Goal: Use online tool/utility: Utilize a website feature to perform a specific function

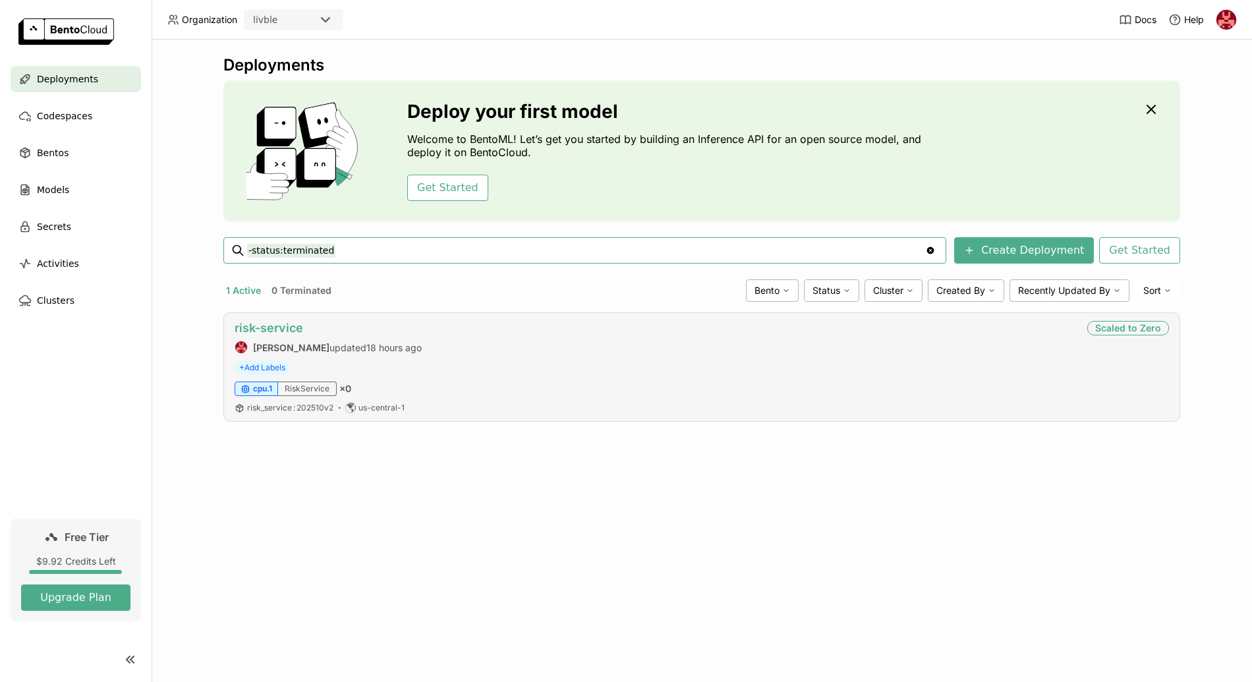
click at [279, 329] on link "risk-service" at bounding box center [269, 328] width 69 height 14
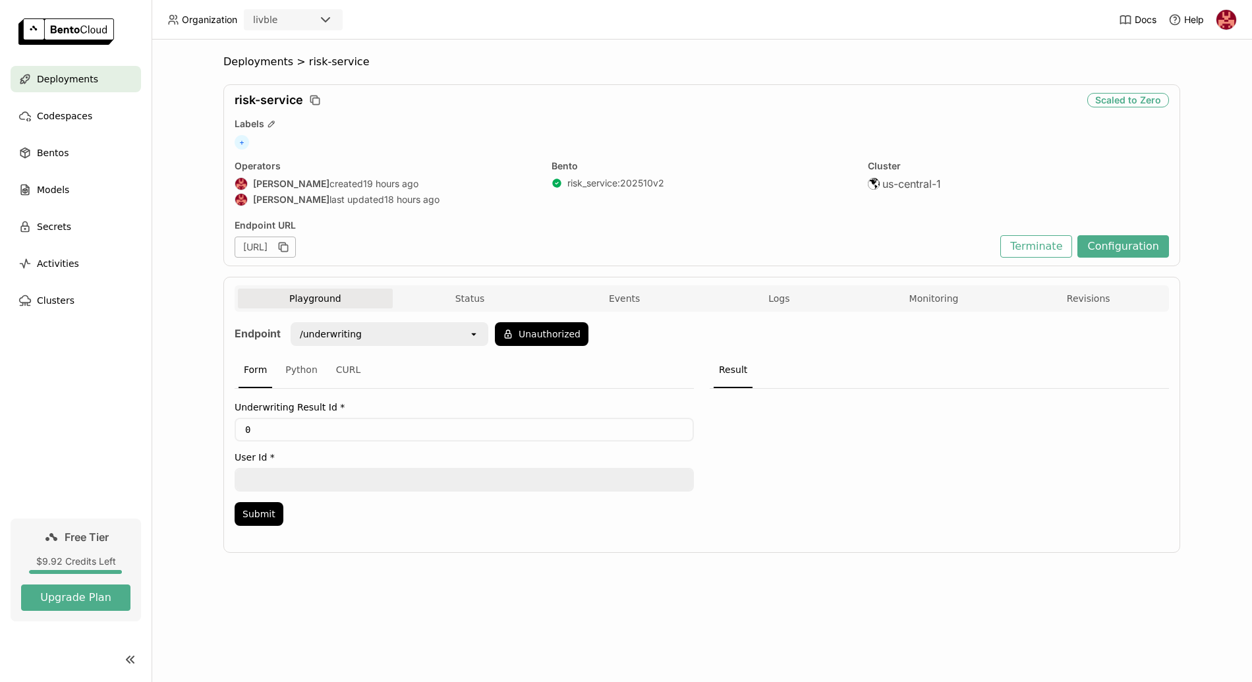
click at [1222, 19] on img at bounding box center [1226, 20] width 20 height 20
click at [1209, 90] on span "API Tokens" at bounding box center [1205, 88] width 47 height 12
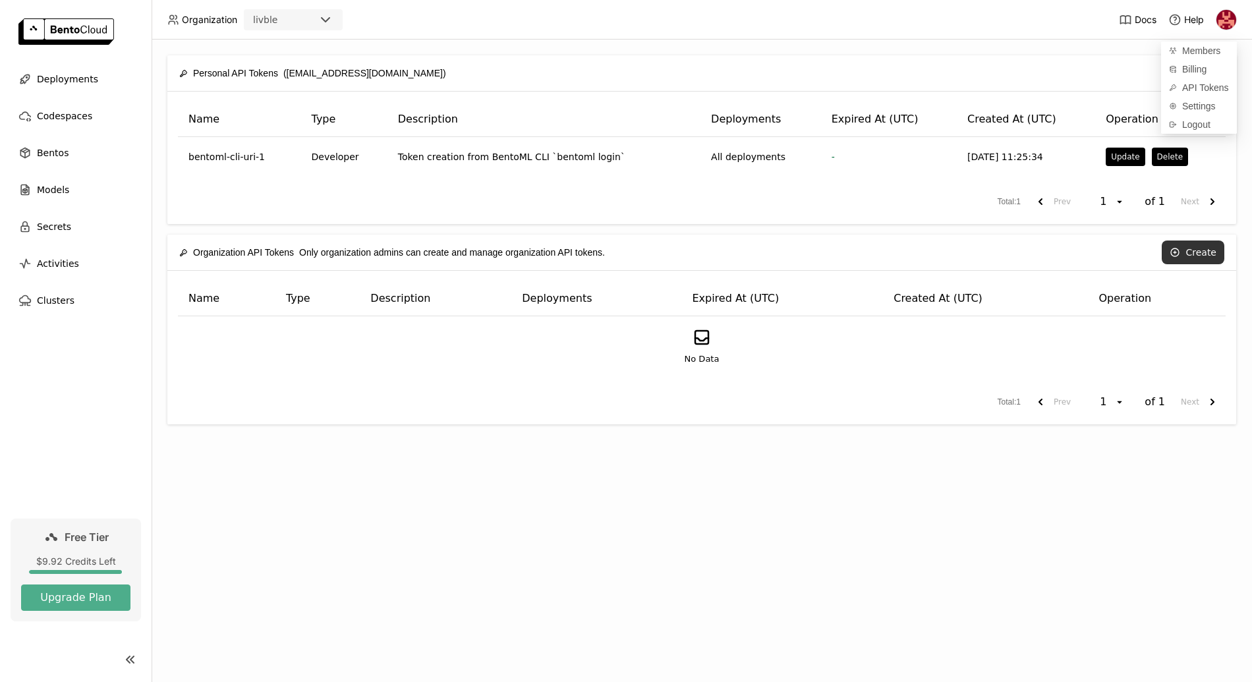
click at [1188, 244] on button "Create" at bounding box center [1192, 252] width 63 height 24
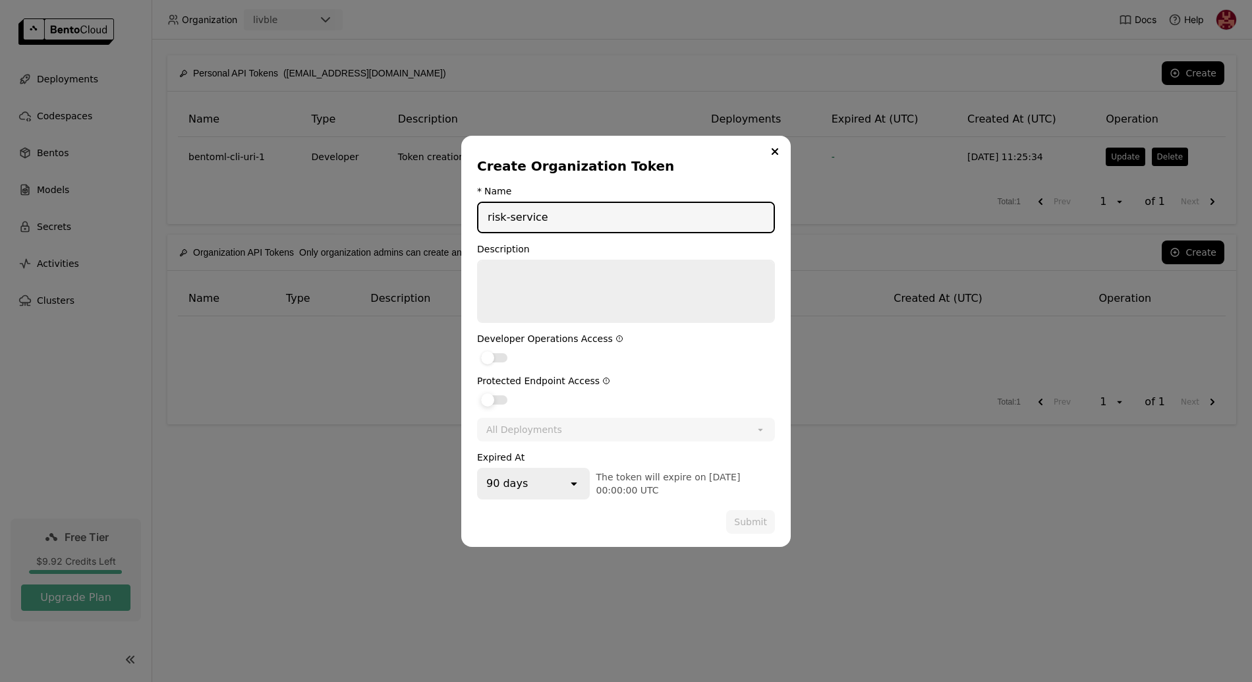
type input "risk-service"
click at [505, 401] on div "dialog" at bounding box center [494, 399] width 26 height 9
click at [477, 391] on input "dialog" at bounding box center [477, 391] width 0 height 0
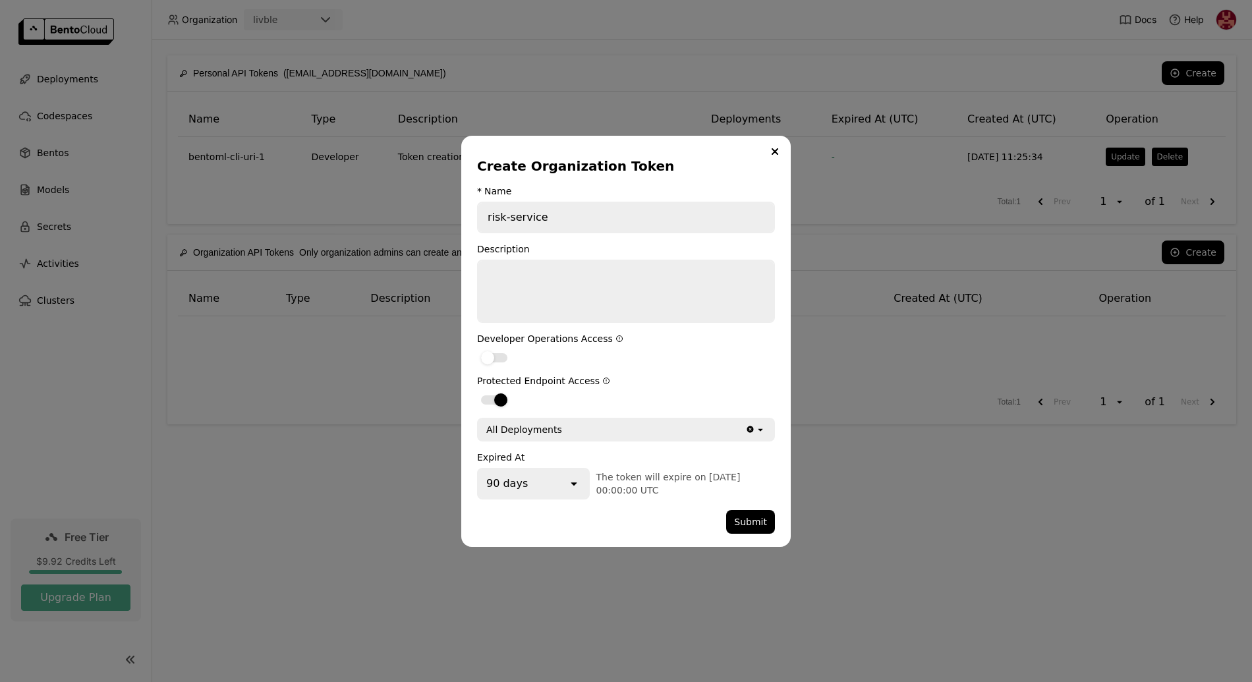
click at [563, 488] on div "90 days" at bounding box center [522, 483] width 89 height 29
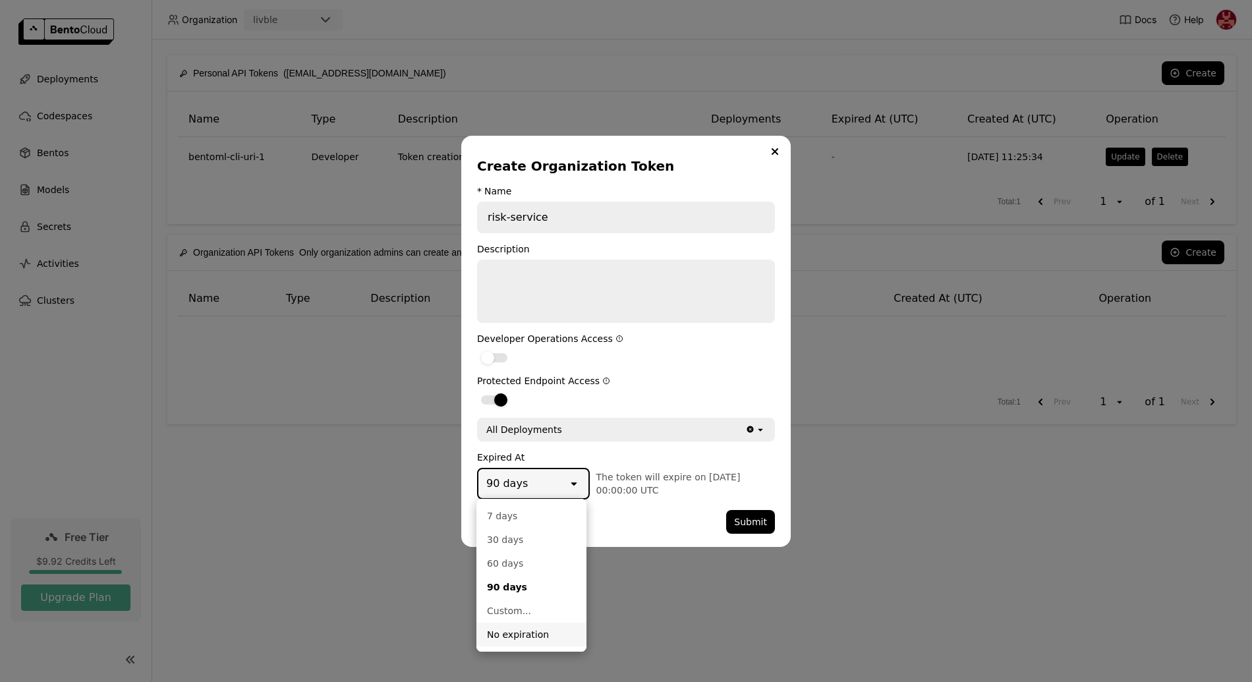
click at [536, 635] on div "No expiration" at bounding box center [531, 634] width 89 height 13
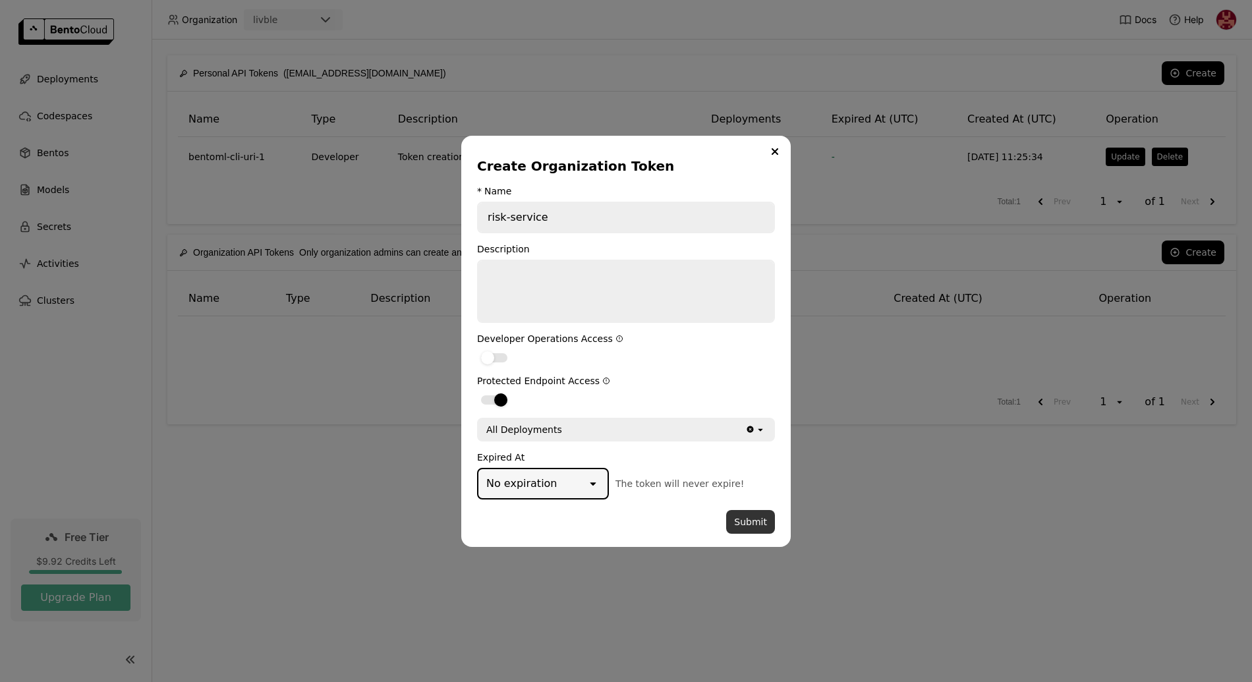
click at [746, 520] on button "Submit" at bounding box center [750, 522] width 49 height 24
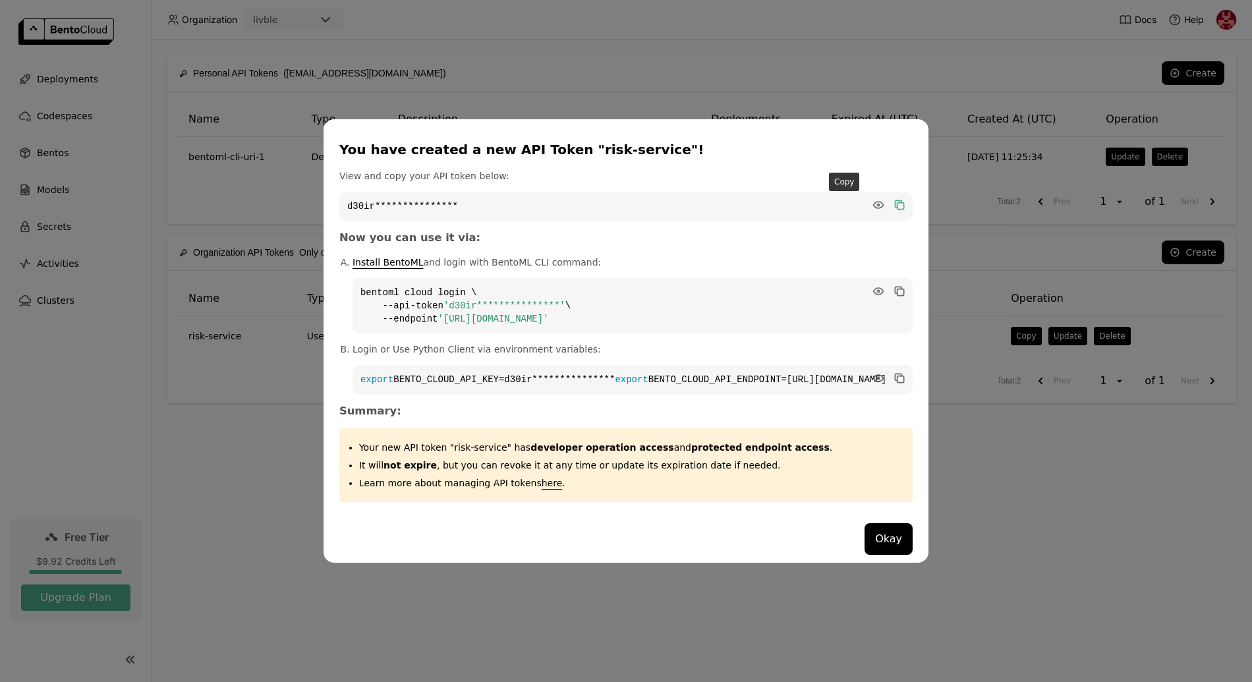
click at [897, 202] on icon "dialog" at bounding box center [900, 205] width 7 height 7
click at [864, 549] on button "Okay" at bounding box center [888, 539] width 48 height 32
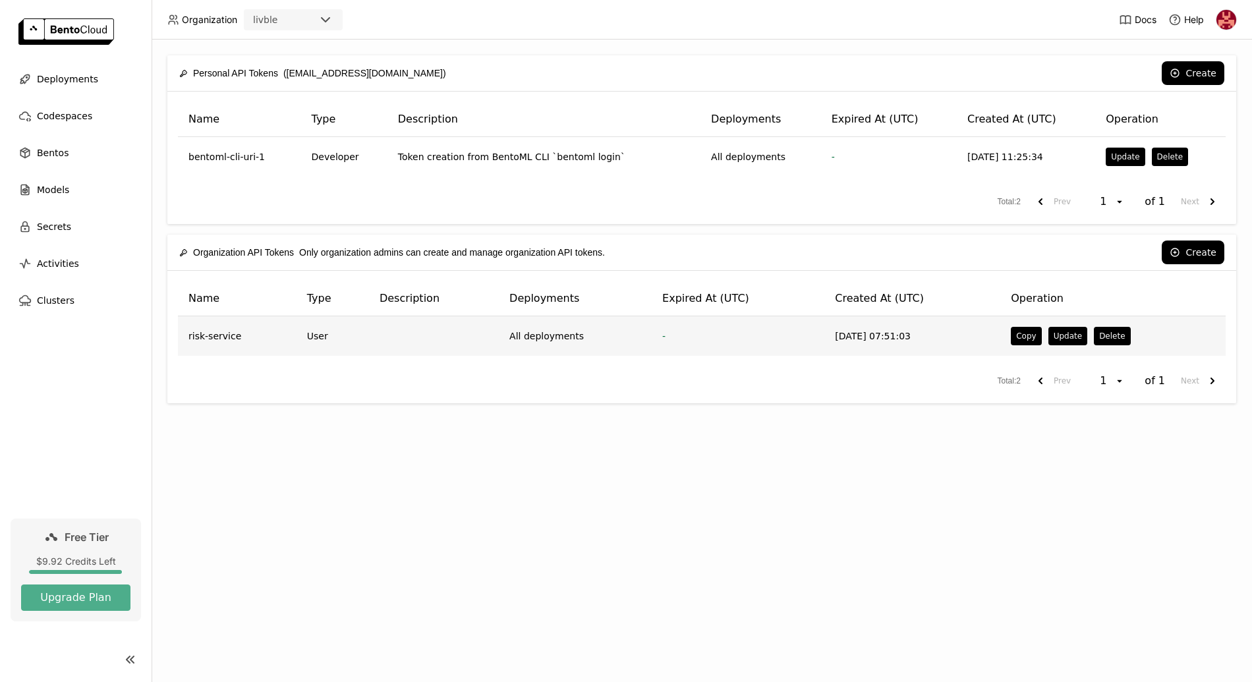
click at [397, 323] on td at bounding box center [434, 336] width 130 height 40
click at [1070, 341] on button "Update" at bounding box center [1067, 336] width 39 height 18
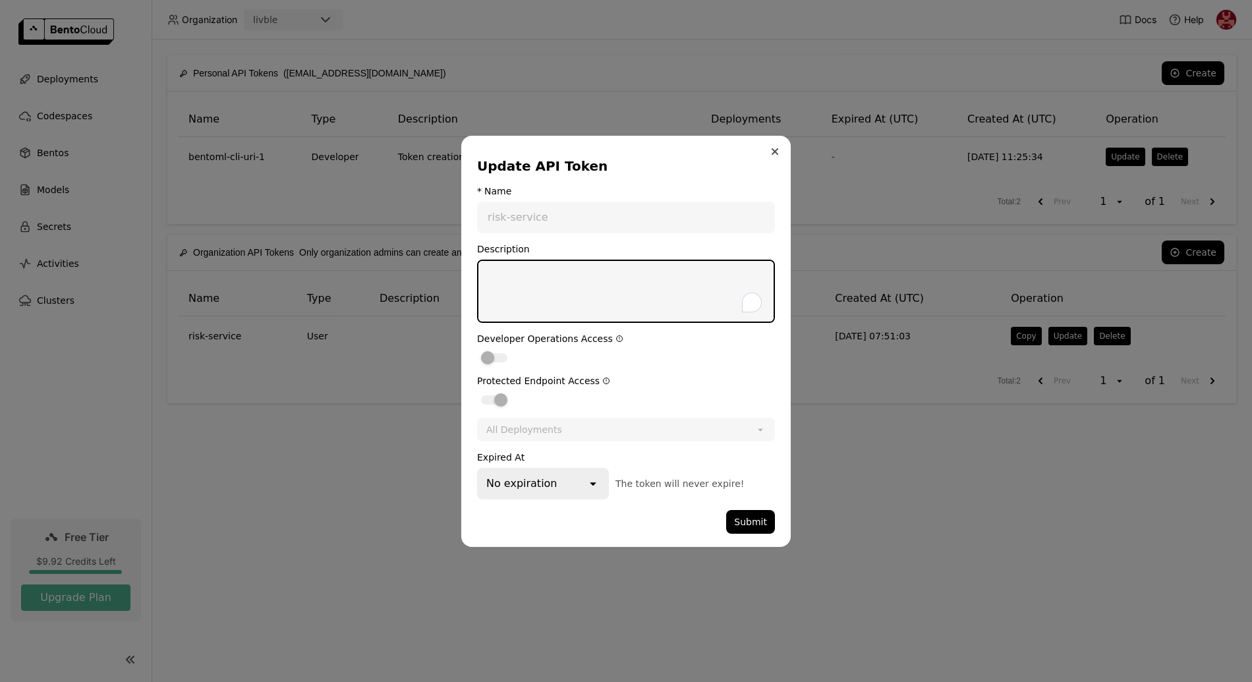
click at [777, 150] on button "Close" at bounding box center [775, 152] width 16 height 16
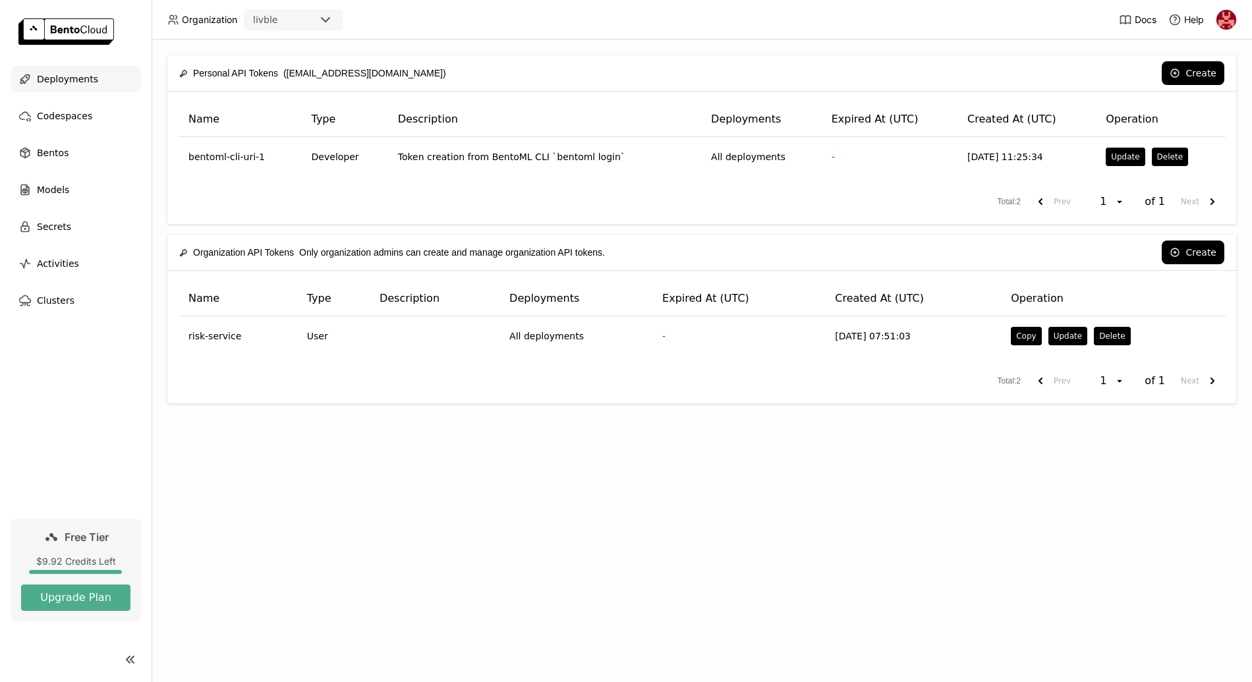
click at [67, 78] on span "Deployments" at bounding box center [67, 79] width 61 height 16
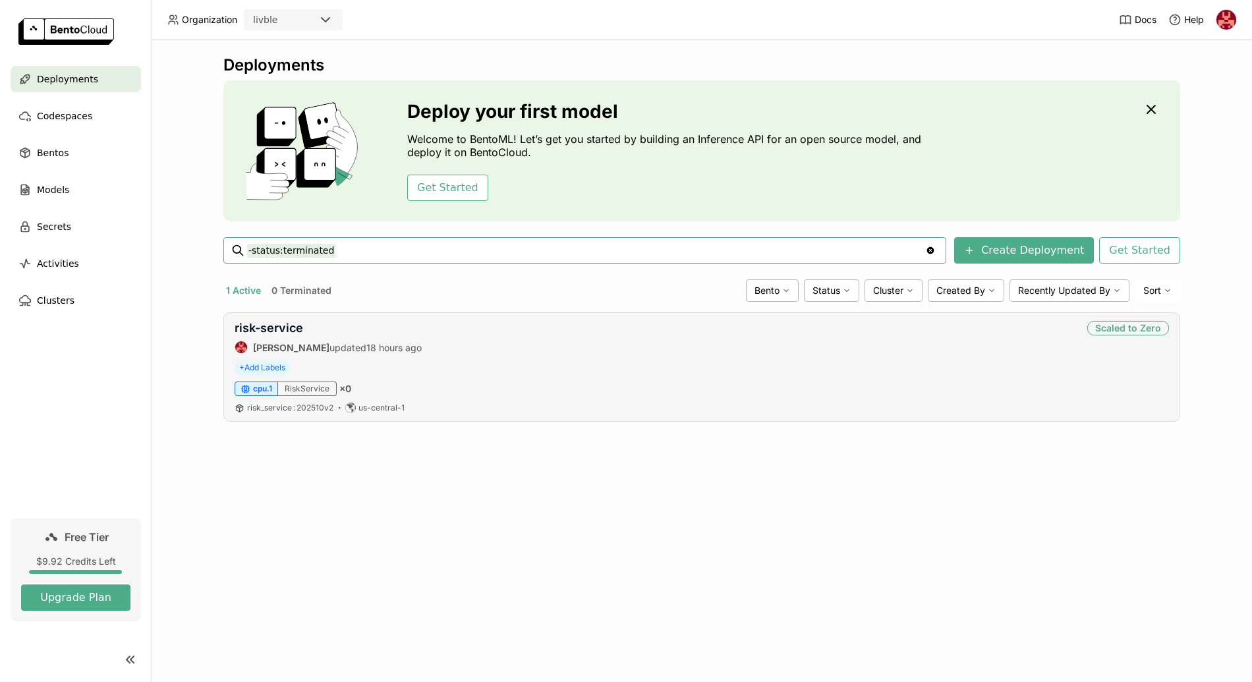
click at [314, 331] on div "risk-service" at bounding box center [328, 328] width 187 height 14
click at [295, 329] on link "risk-service" at bounding box center [269, 328] width 69 height 14
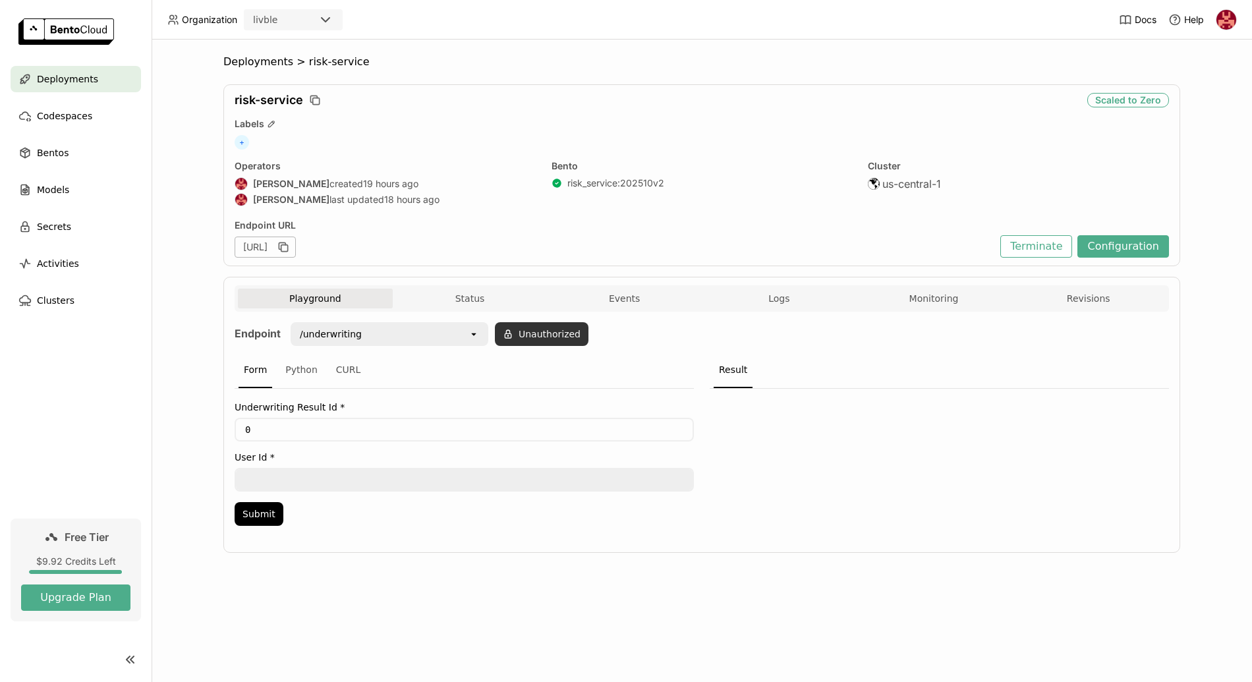
click at [524, 330] on button "Unauthorized" at bounding box center [542, 334] width 94 height 24
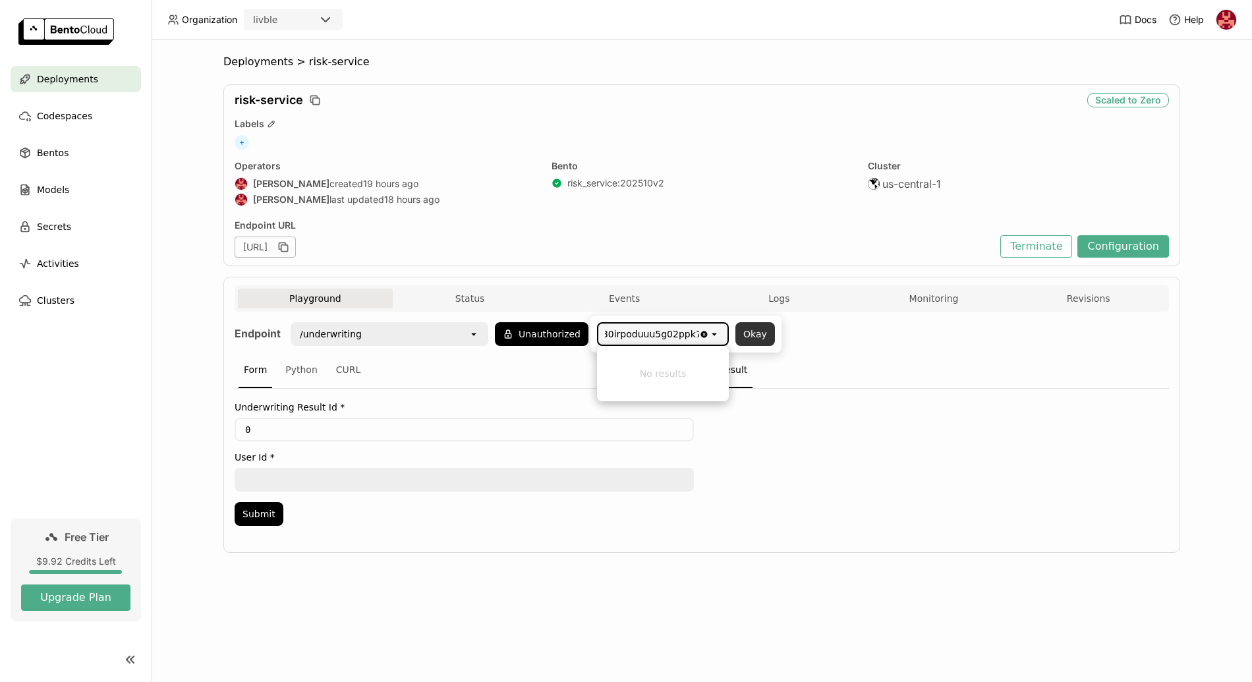
type input "d30irpoduuu5g02ppk7g"
click at [752, 337] on button "Okay" at bounding box center [755, 334] width 40 height 24
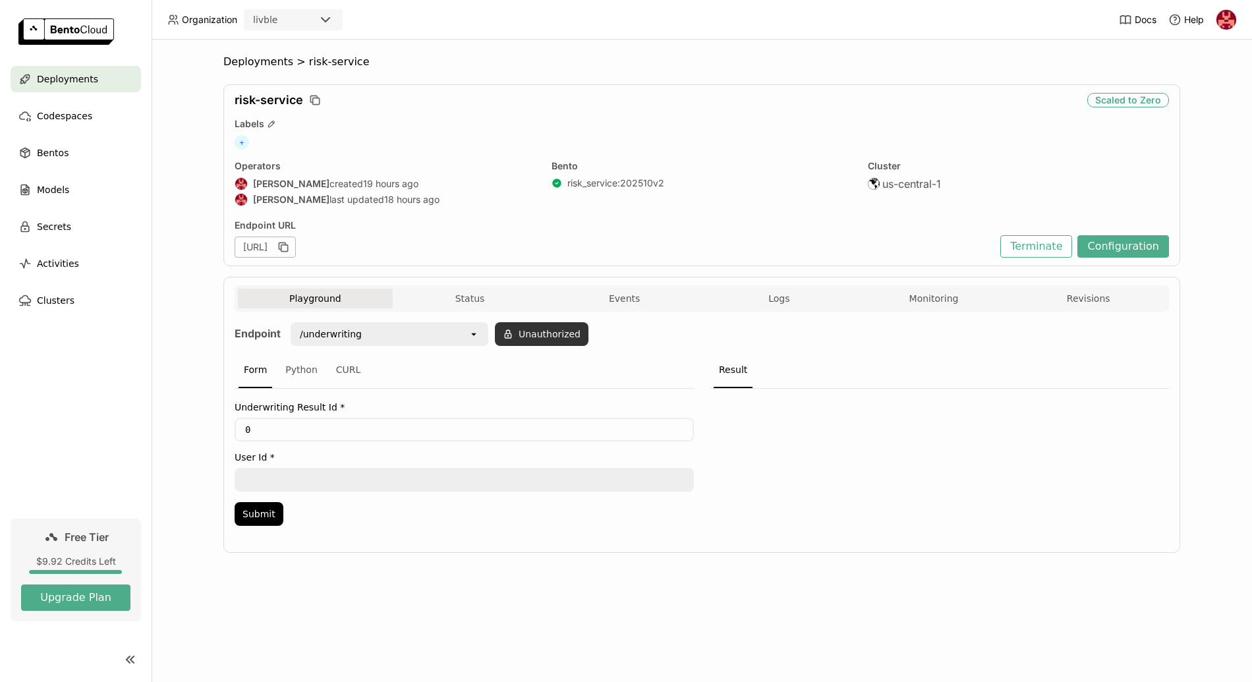
click at [543, 337] on button "Unauthorized" at bounding box center [542, 334] width 94 height 24
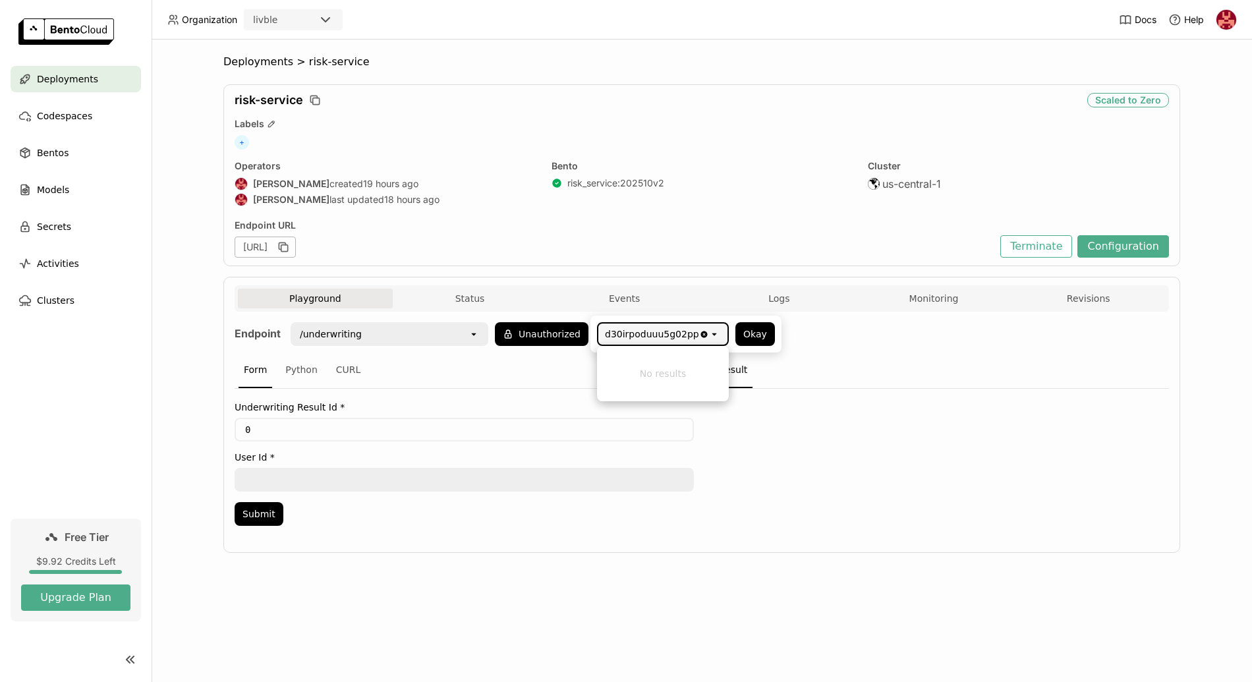
scroll to position [0, 9]
type input "d30irpoduuu5g02ppk7g"
click at [704, 334] on icon "Clear value" at bounding box center [704, 334] width 10 height 10
type input "r"
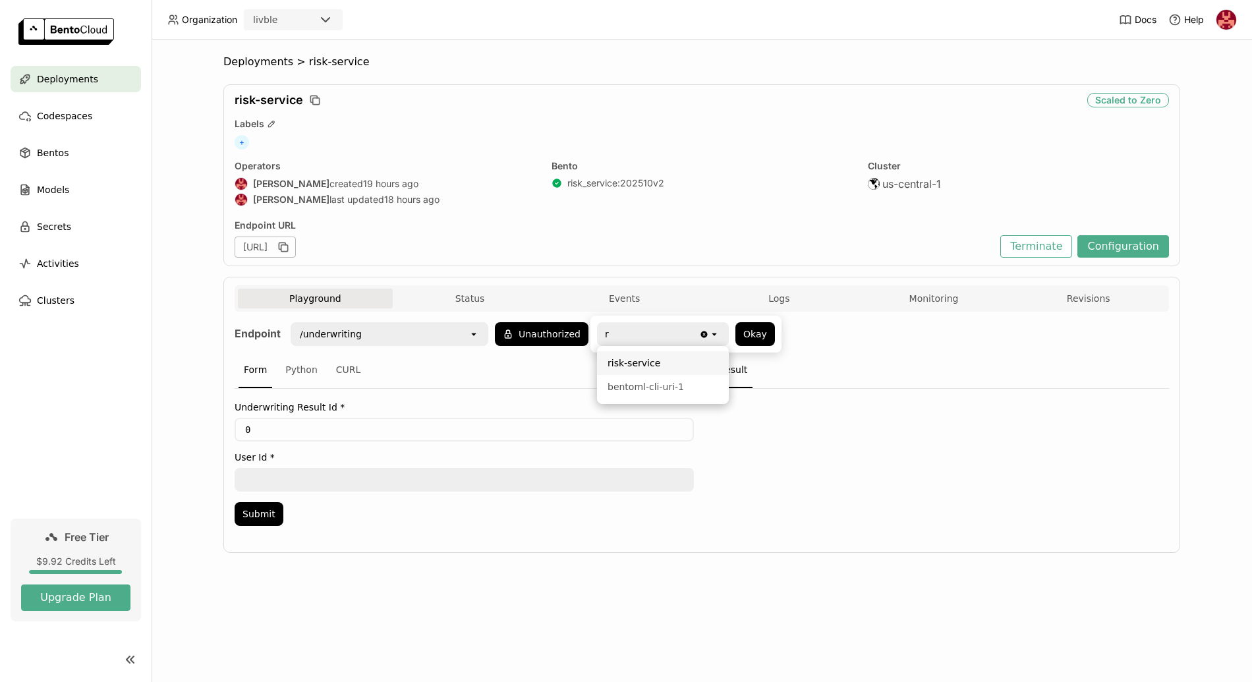
click at [648, 366] on div "risk-service" at bounding box center [662, 362] width 111 height 13
click at [750, 333] on button "Okay" at bounding box center [755, 334] width 40 height 24
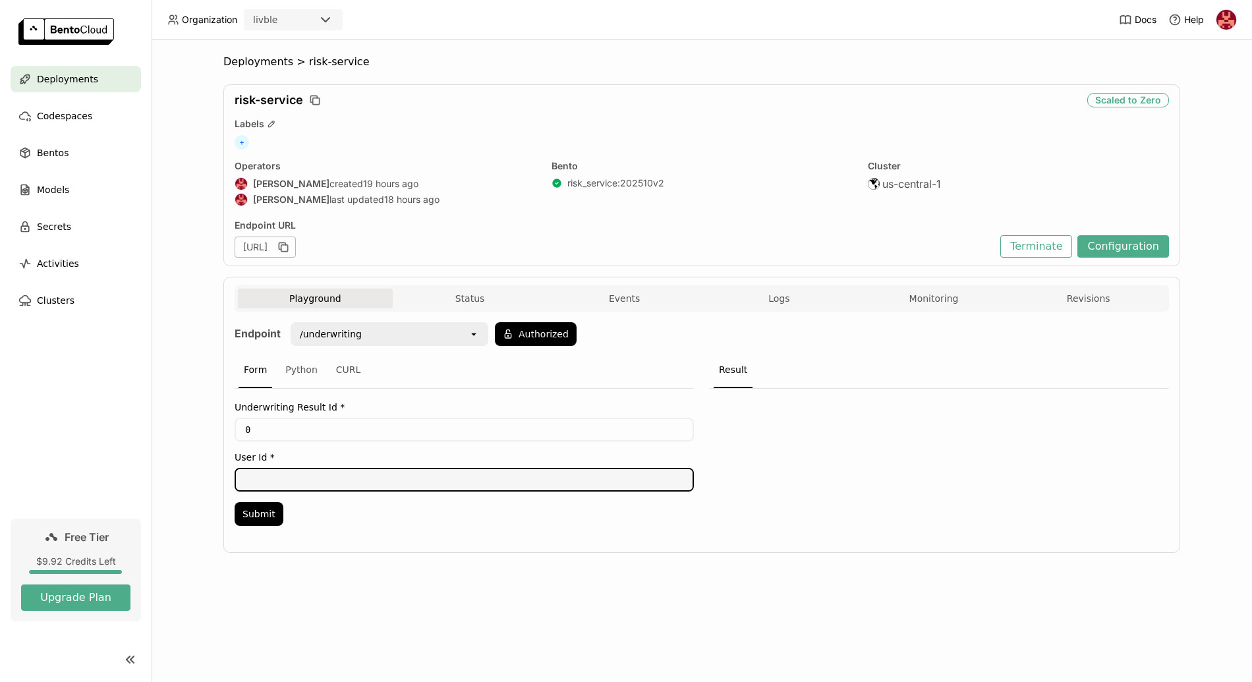
click at [263, 480] on textarea at bounding box center [464, 479] width 456 height 21
paste textarea "oVSToMupV8djbcvrWeGIH4LHik73"
type textarea "oVSToMupV8djbcvrWeGIH4LHik73"
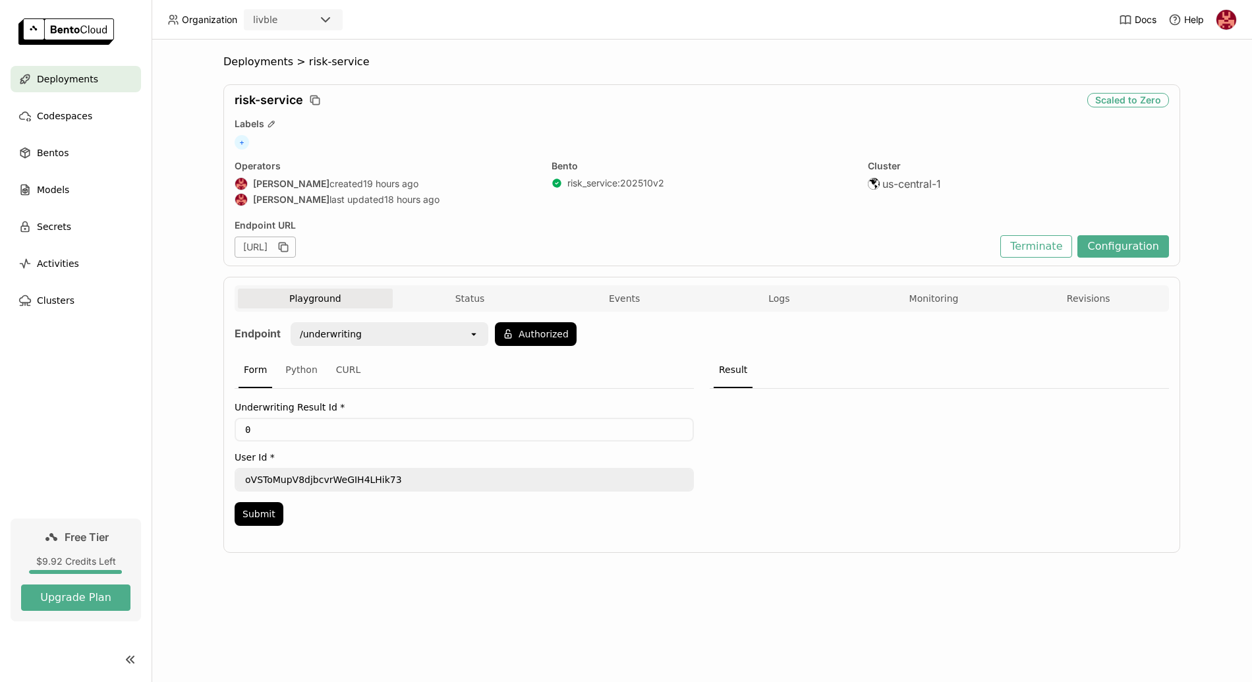
click at [300, 422] on input "0" at bounding box center [464, 429] width 456 height 21
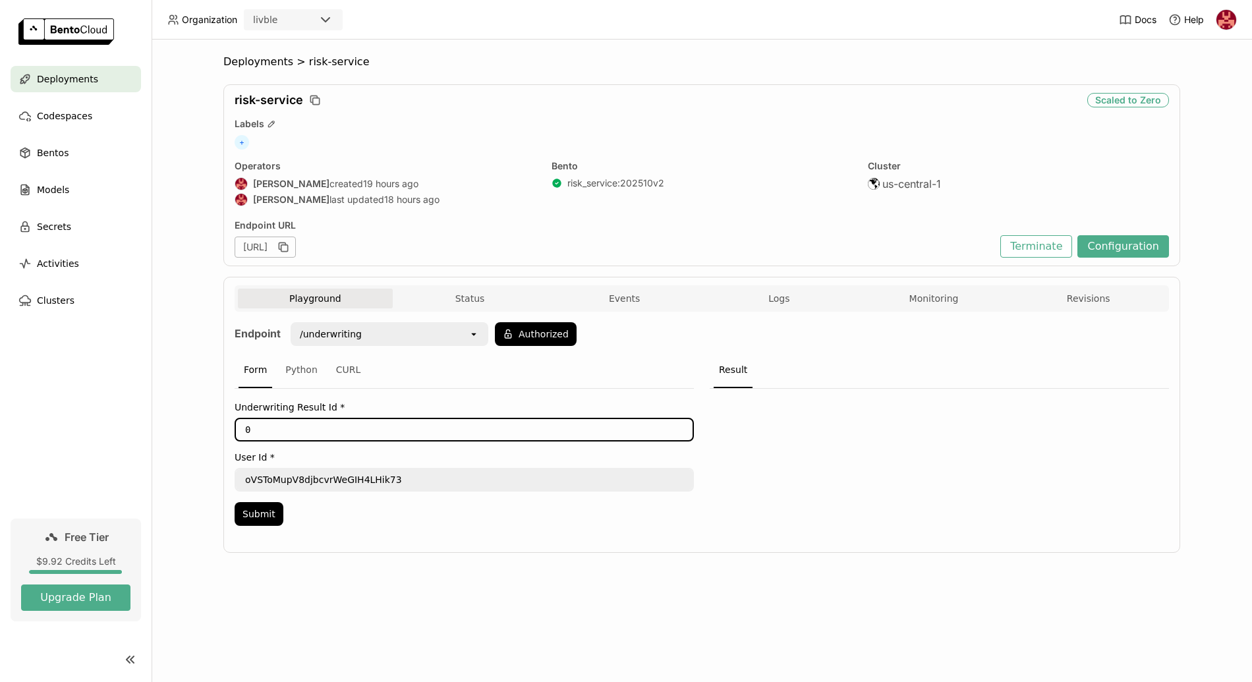
paste input "272689"
type input "272689"
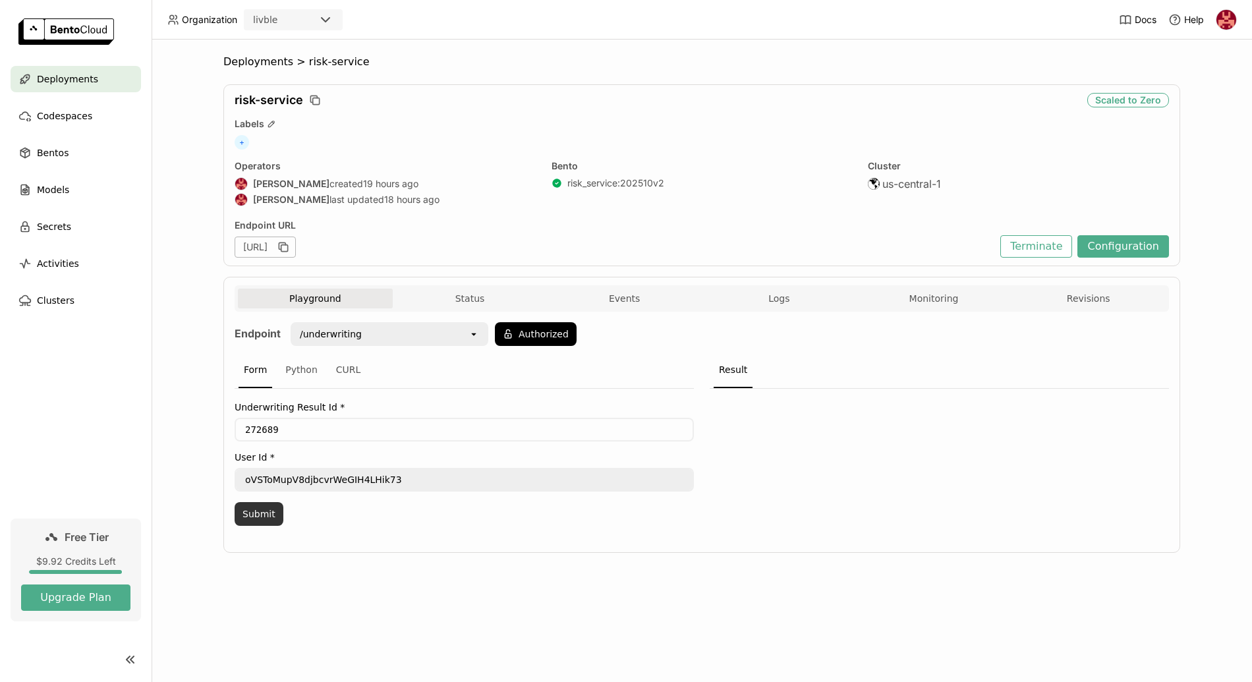
click at [263, 518] on button "Submit" at bounding box center [259, 514] width 49 height 24
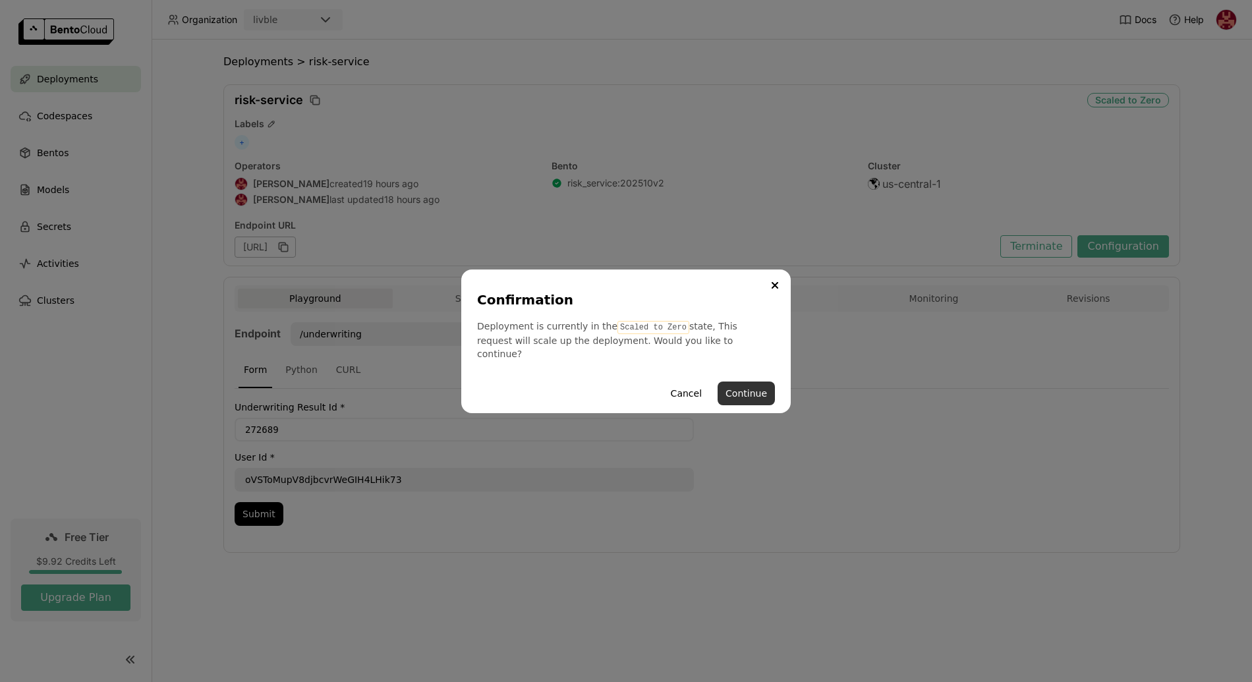
click at [749, 384] on button "Continue" at bounding box center [745, 393] width 57 height 24
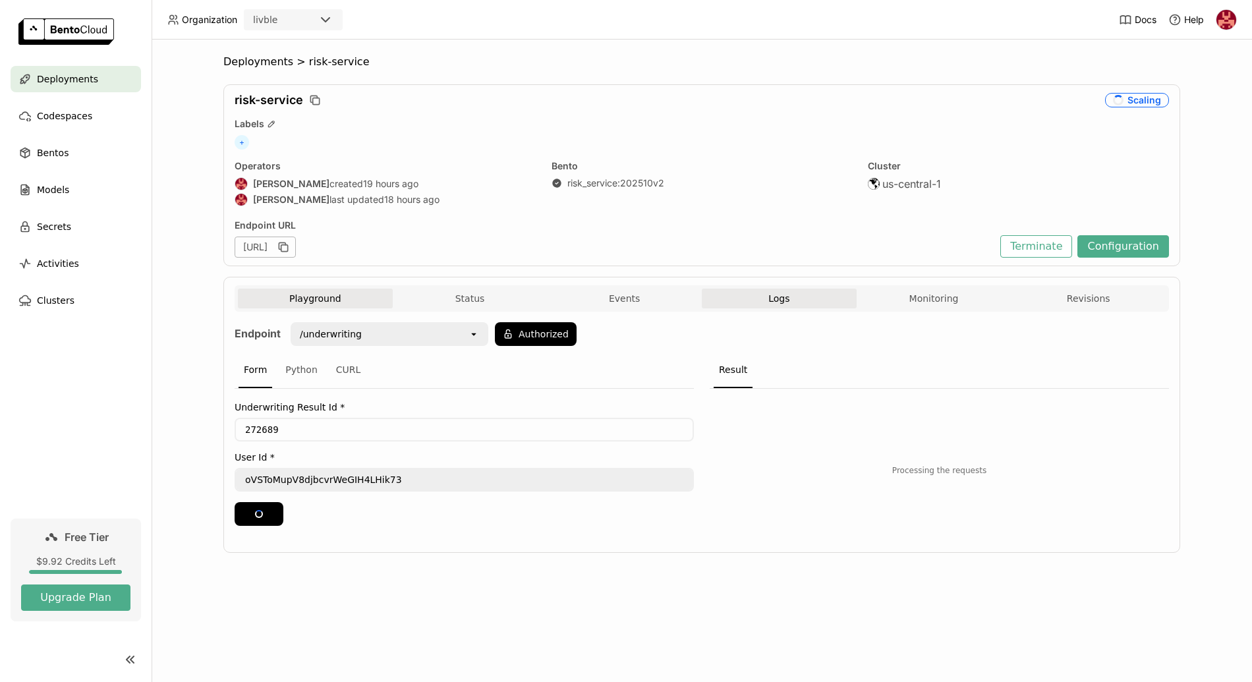
click at [773, 289] on button "Logs" at bounding box center [779, 299] width 155 height 20
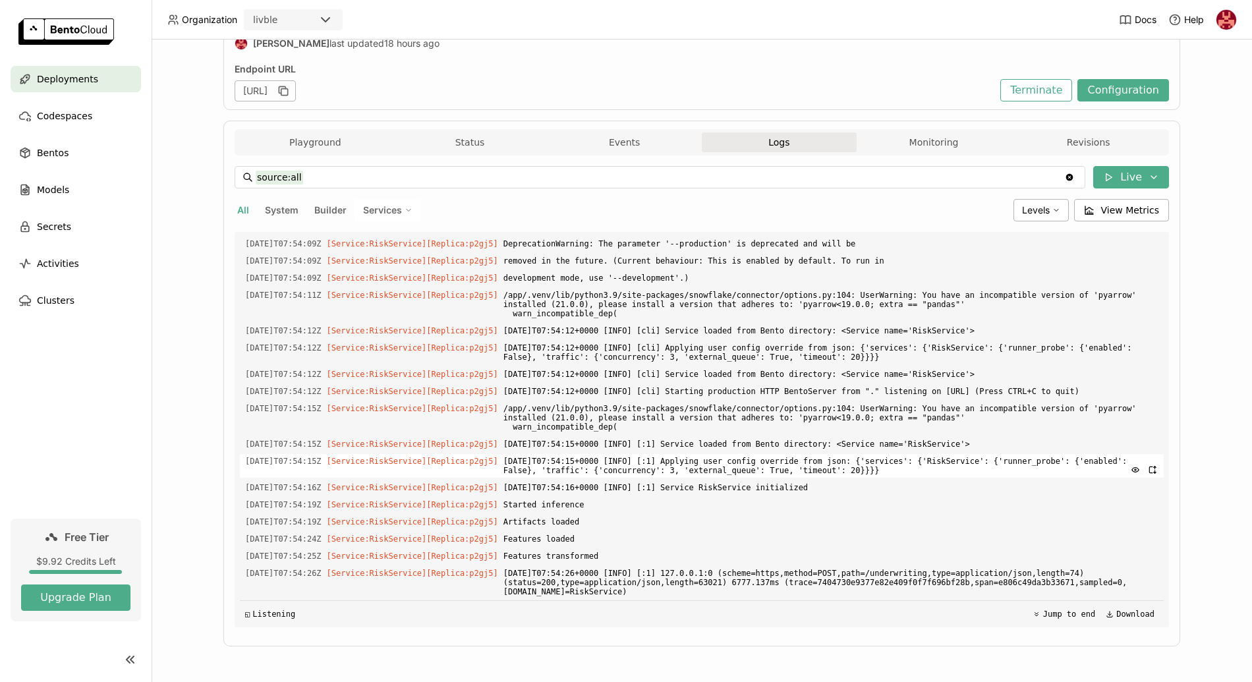
scroll to position [4265, 0]
click at [348, 140] on button "Playground" at bounding box center [315, 142] width 155 height 20
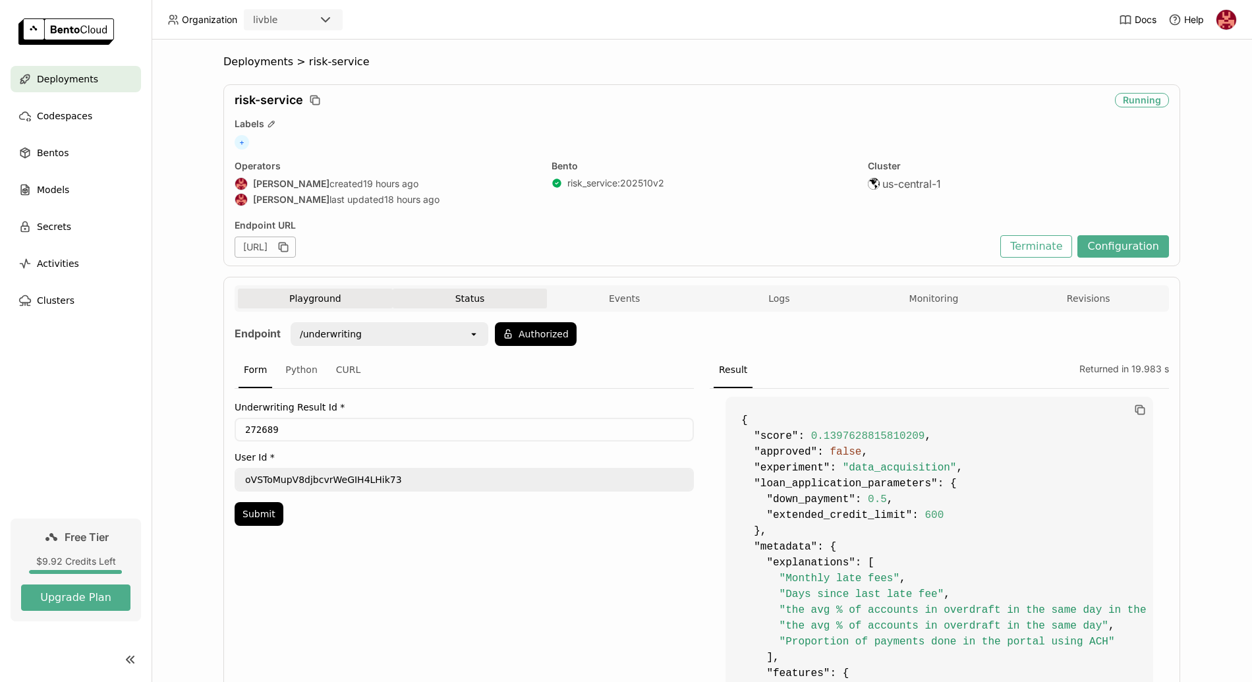
click at [468, 300] on button "Status" at bounding box center [470, 299] width 155 height 20
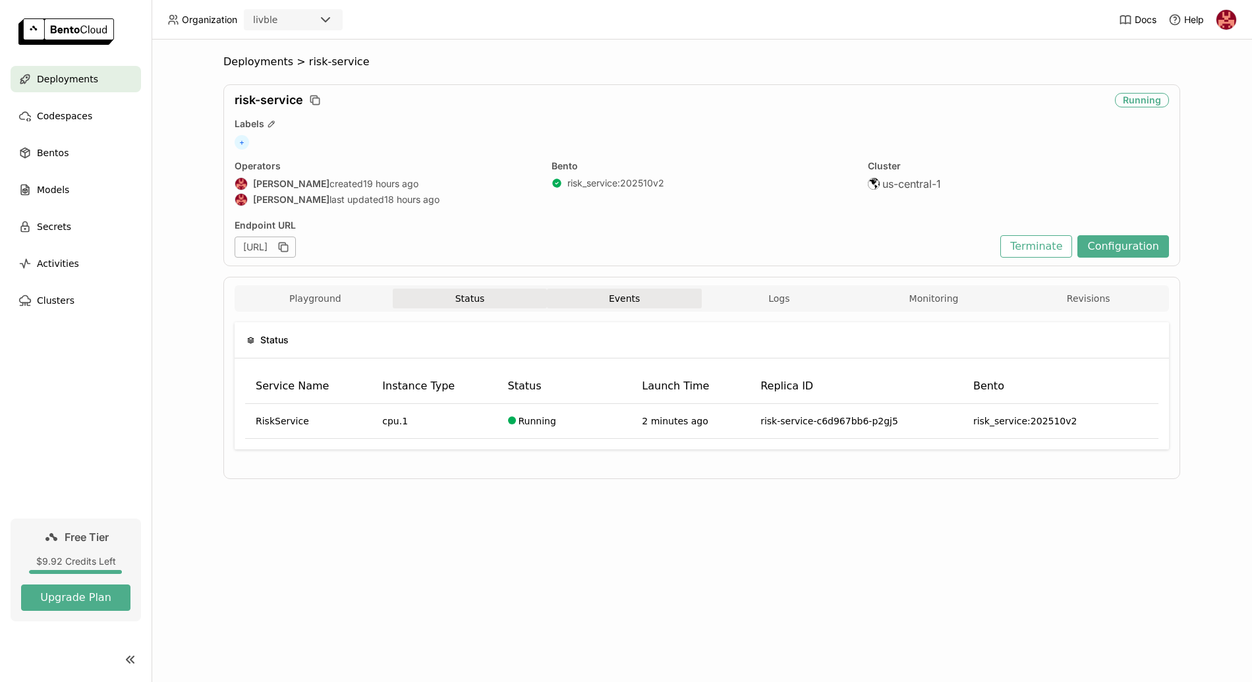
click at [603, 299] on button "Events" at bounding box center [624, 299] width 155 height 20
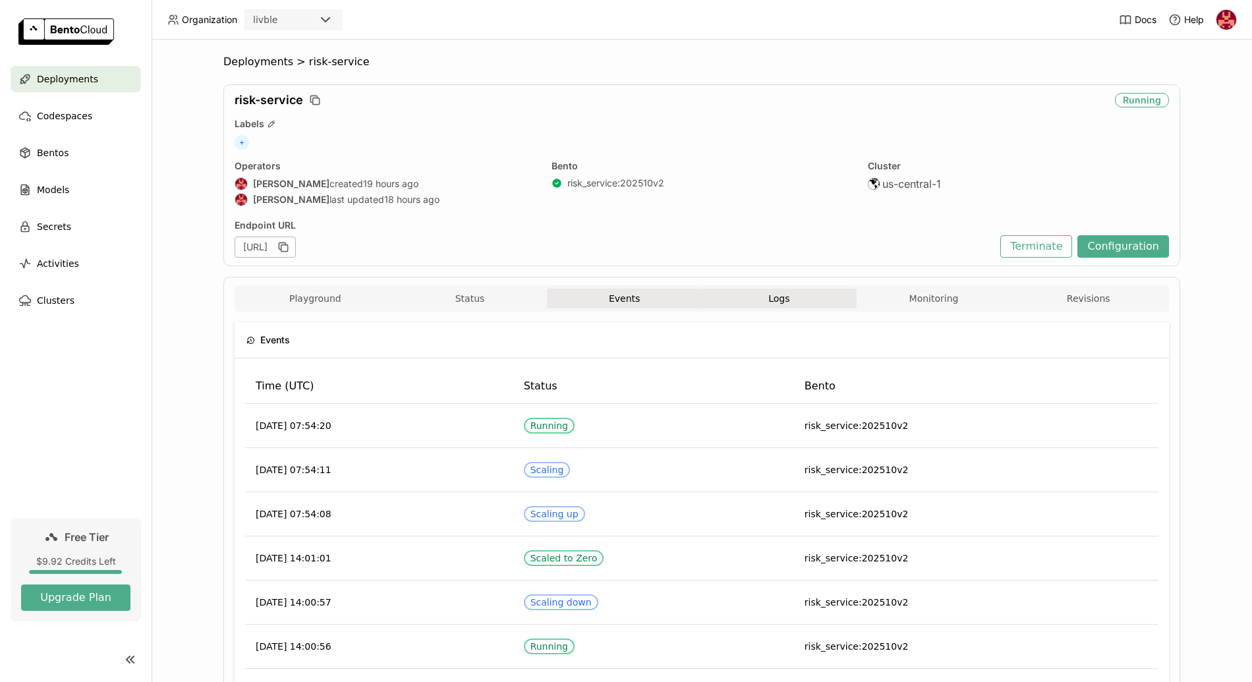
click at [776, 297] on span "Logs" at bounding box center [778, 298] width 21 height 12
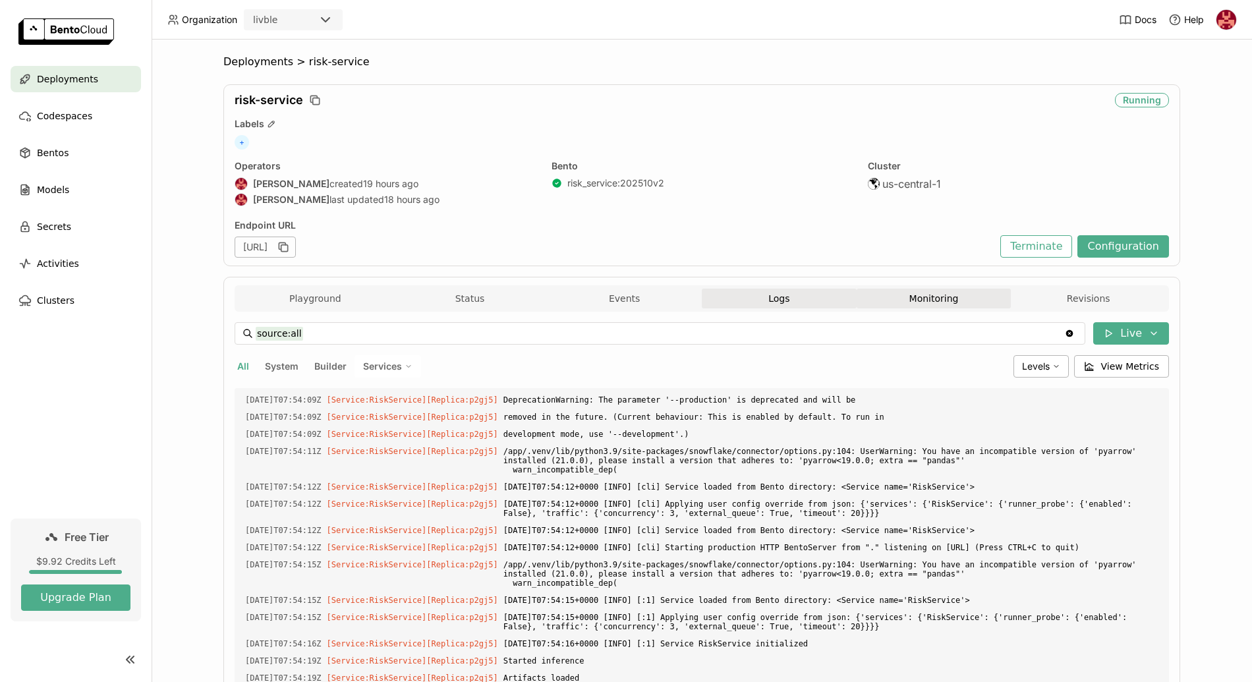
click at [914, 292] on button "Monitoring" at bounding box center [933, 299] width 155 height 20
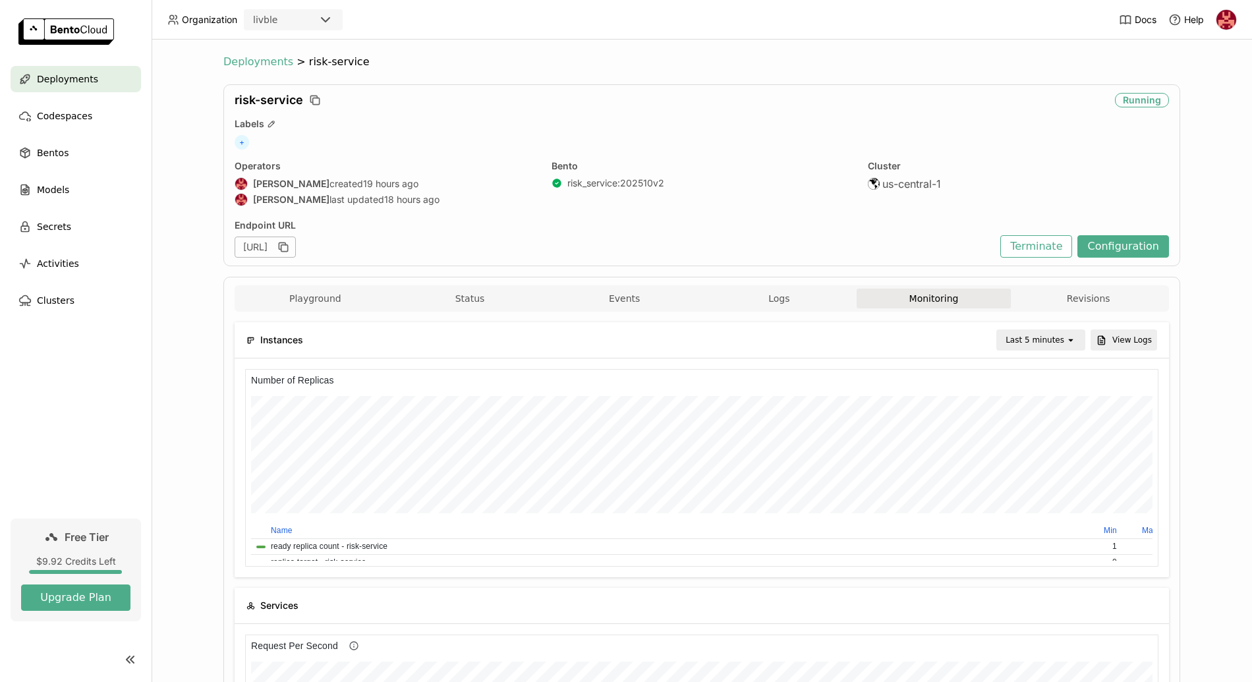
click at [256, 59] on span "Deployments" at bounding box center [258, 61] width 70 height 13
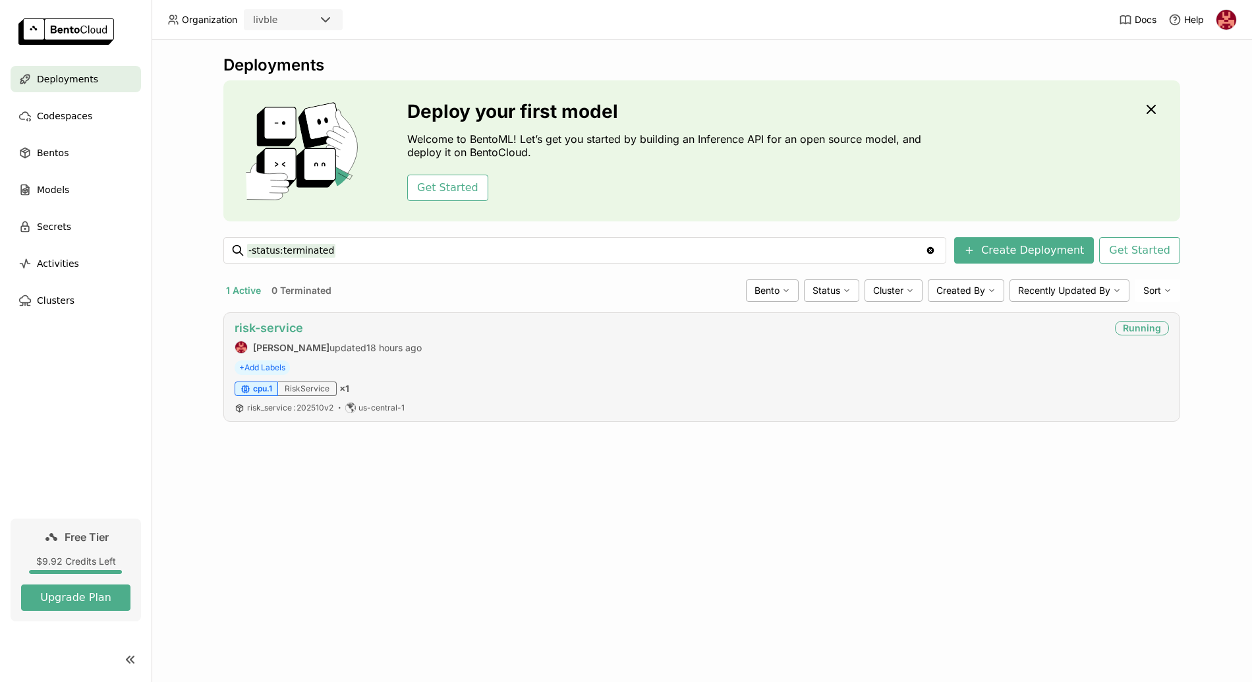
click at [273, 329] on link "risk-service" at bounding box center [269, 328] width 69 height 14
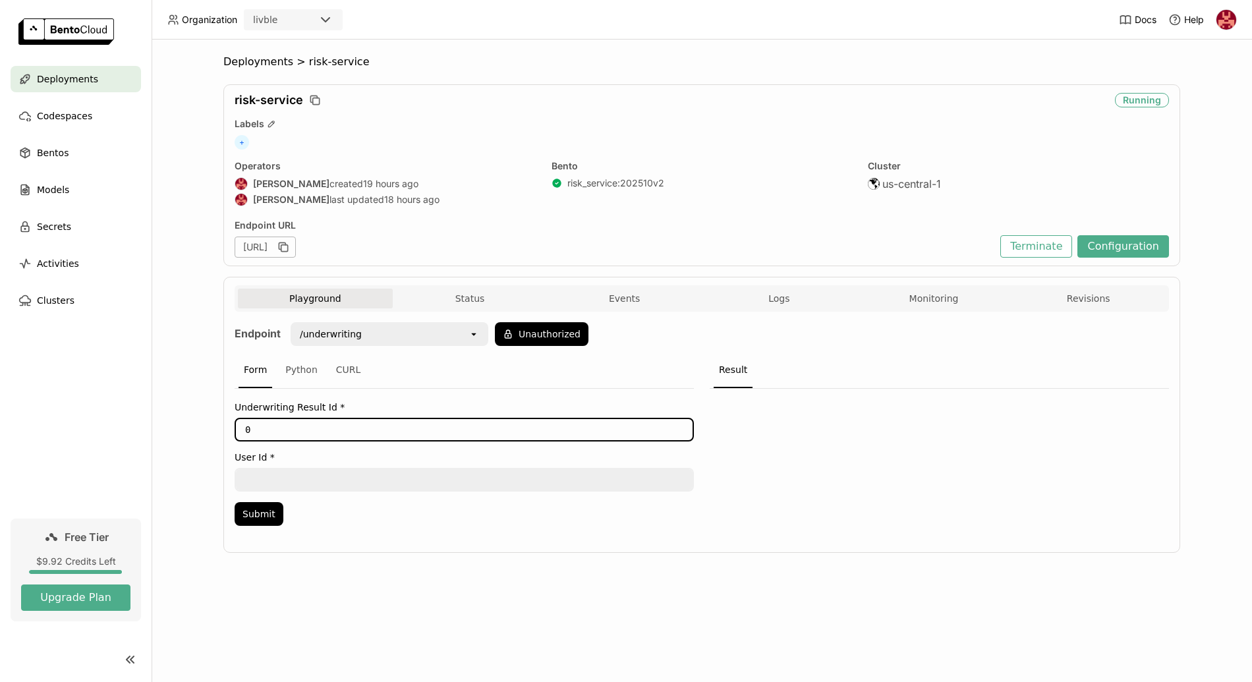
click at [284, 430] on input "0" at bounding box center [464, 429] width 456 height 21
drag, startPoint x: 274, startPoint y: 429, endPoint x: 245, endPoint y: 426, distance: 29.1
click at [245, 426] on input "0" at bounding box center [464, 429] width 456 height 21
paste input "272689"
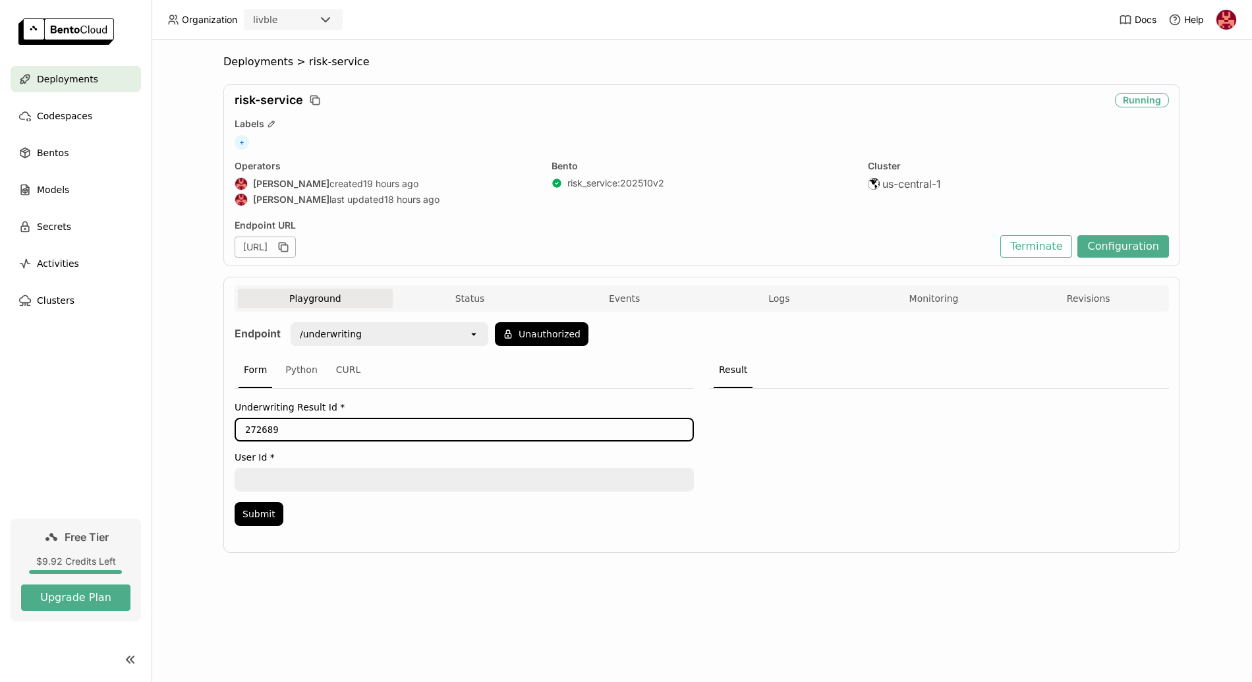
type input "272689"
click at [347, 478] on textarea at bounding box center [464, 479] width 456 height 21
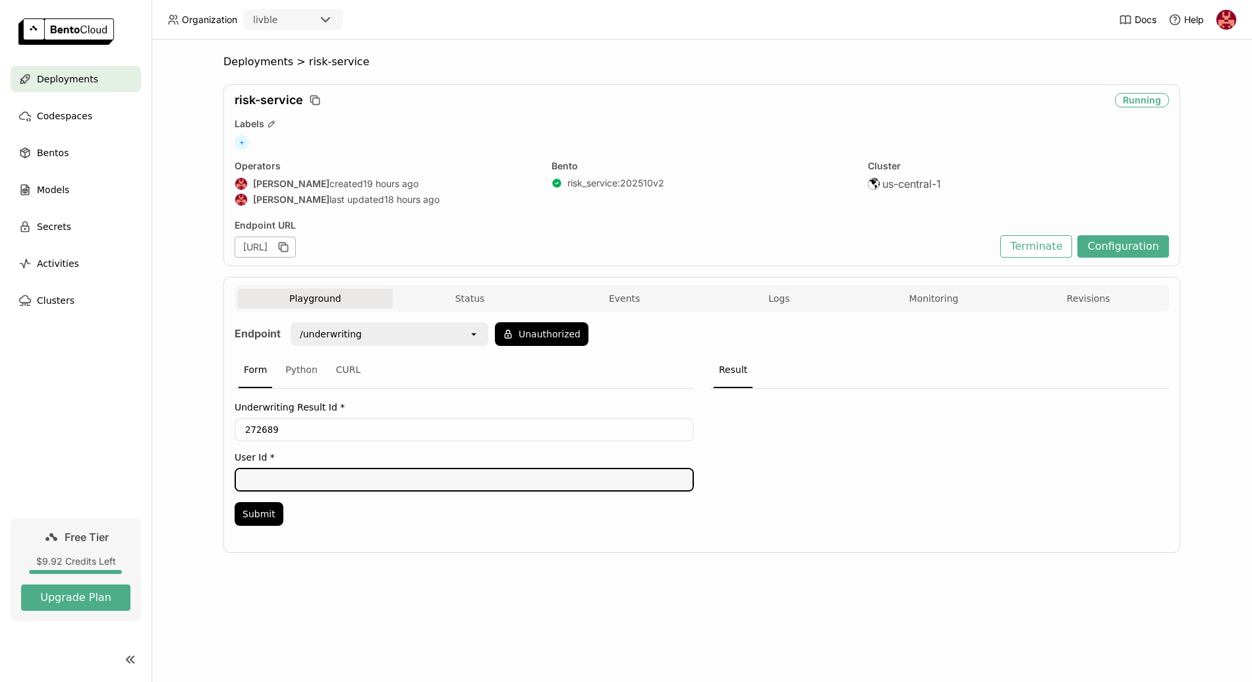
paste textarea "oVSToMupV8djbcvrWeGIH4LHik73"
type textarea "oVSToMupV8djbcvrWeGIH4LHik73"
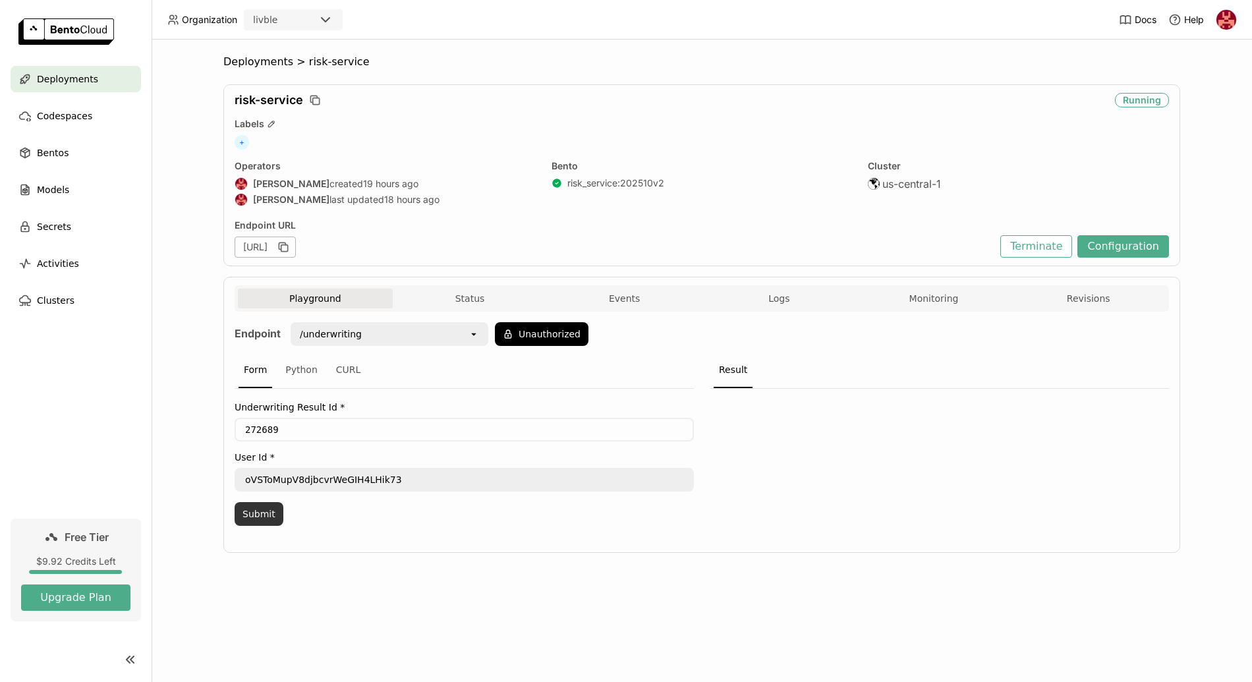
click at [260, 515] on button "Submit" at bounding box center [259, 514] width 49 height 24
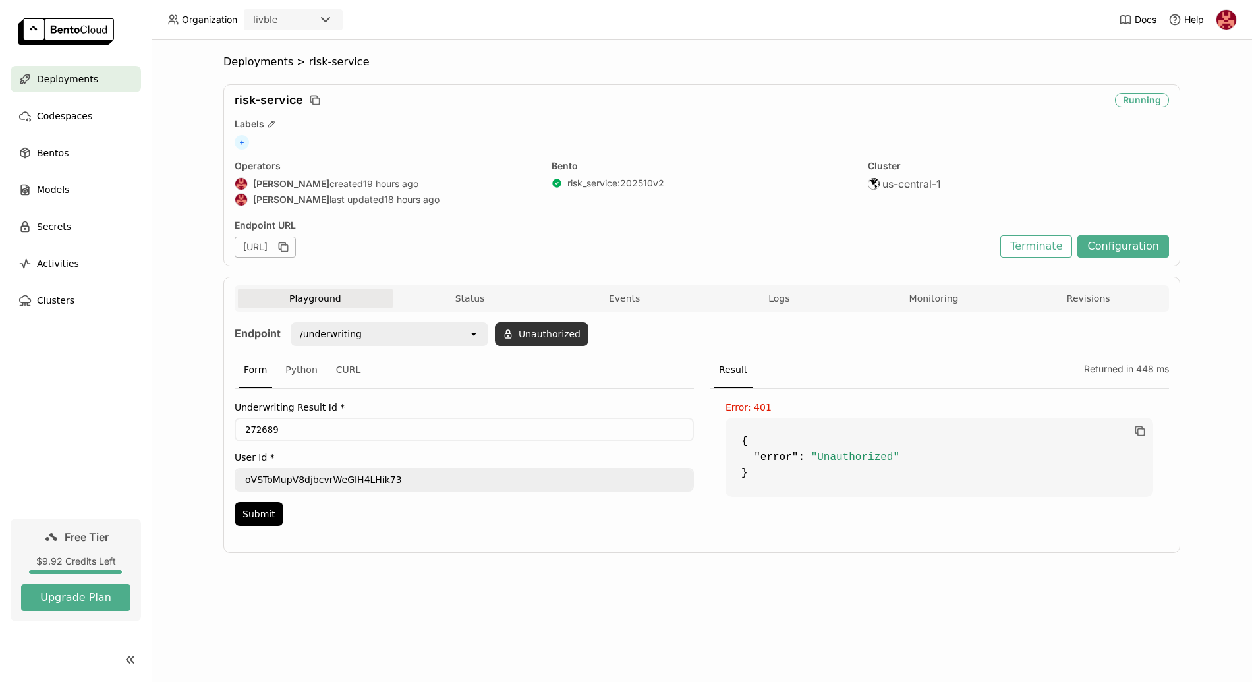
click at [527, 329] on button "Unauthorized" at bounding box center [542, 334] width 94 height 24
click at [674, 331] on div "Input Token" at bounding box center [653, 333] width 111 height 21
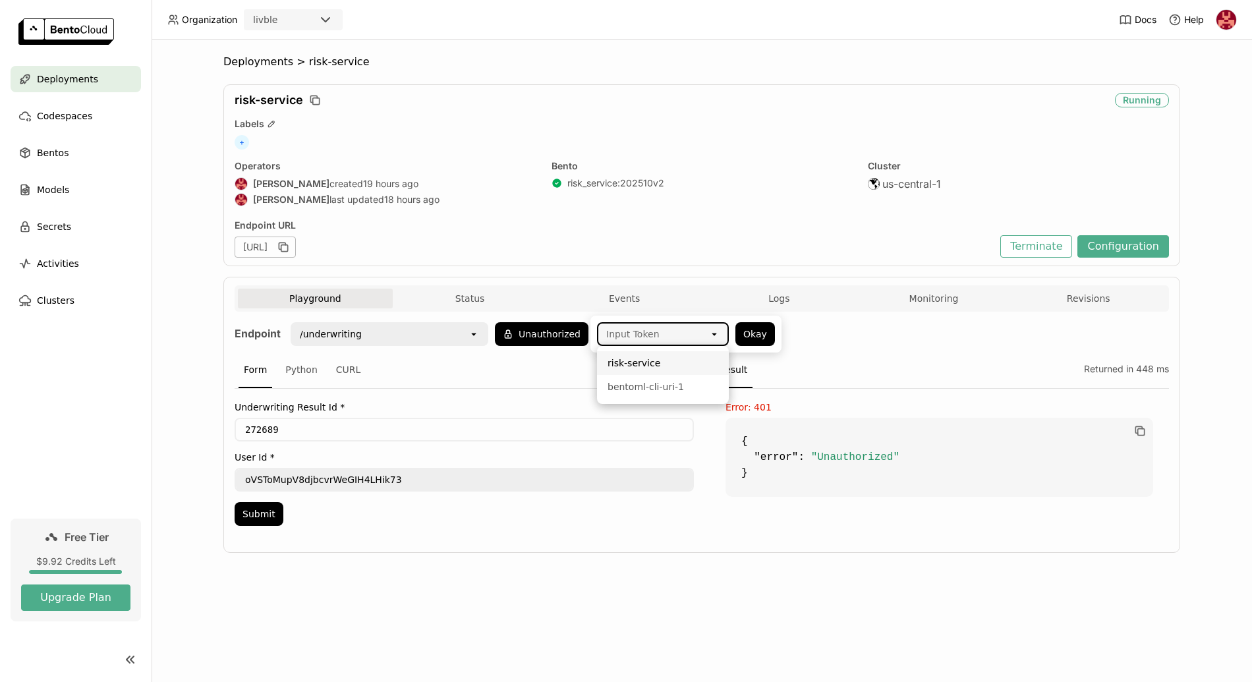
click at [641, 362] on div "risk-service" at bounding box center [662, 362] width 111 height 13
click at [757, 330] on button "Okay" at bounding box center [755, 334] width 40 height 24
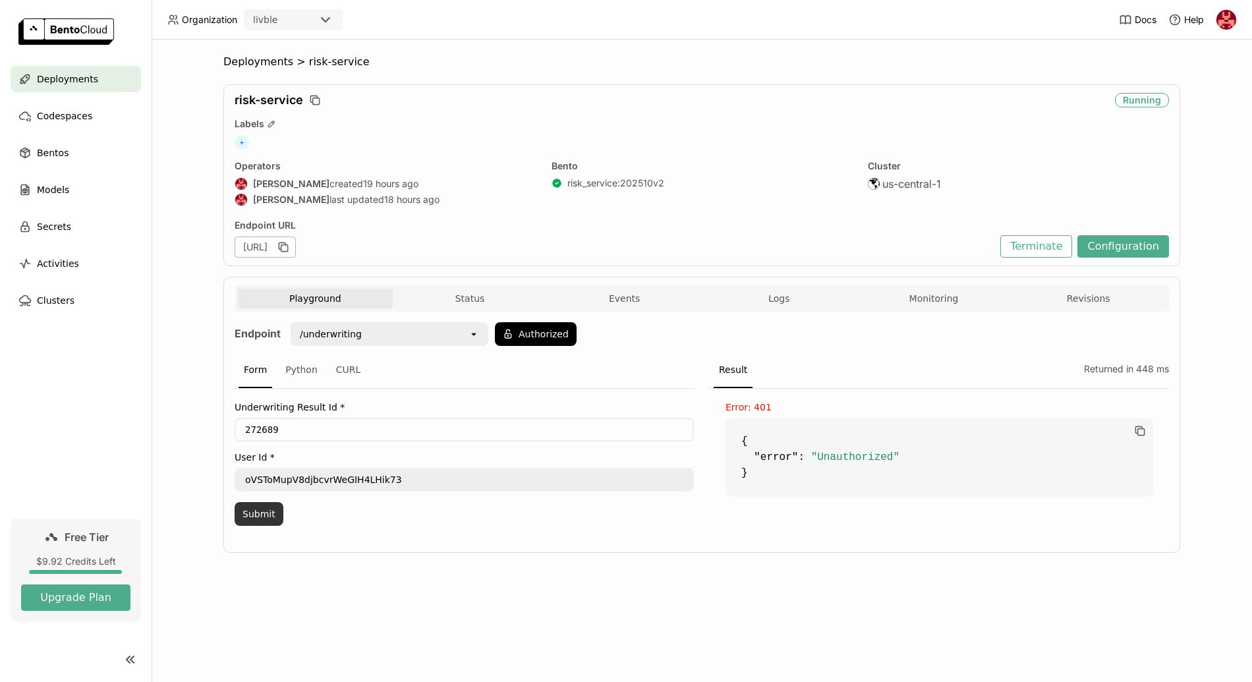
click at [259, 511] on button "Submit" at bounding box center [259, 514] width 49 height 24
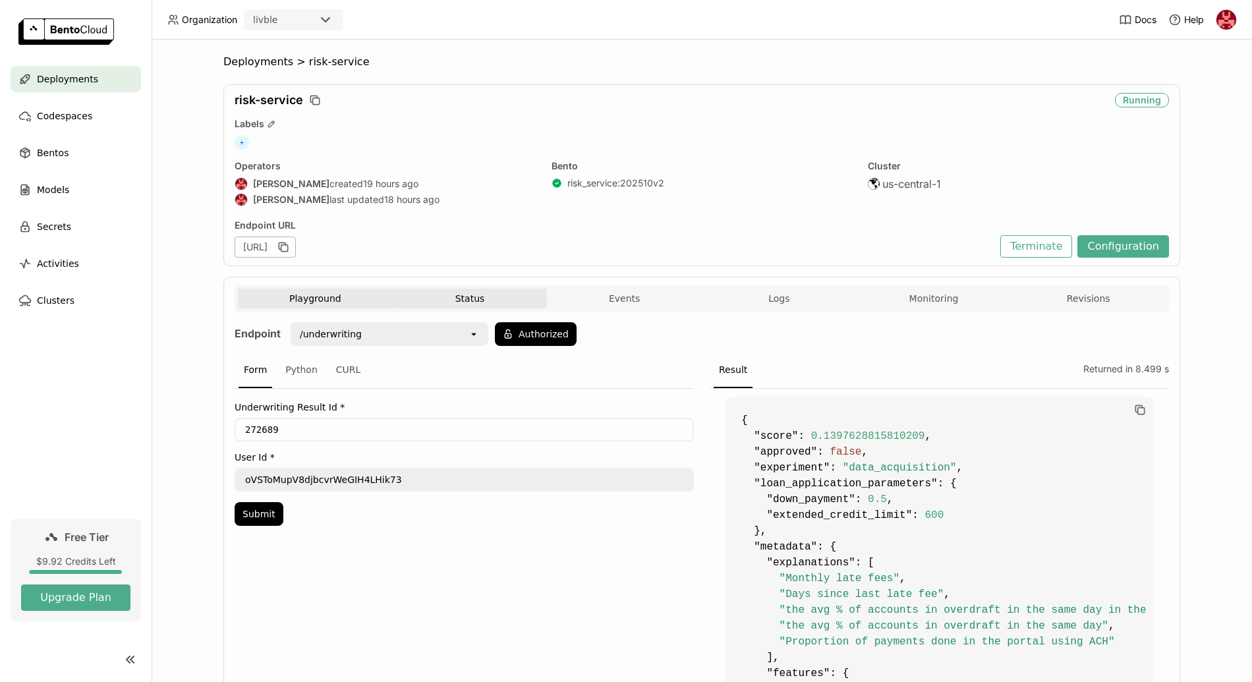
click at [468, 302] on button "Status" at bounding box center [470, 299] width 155 height 20
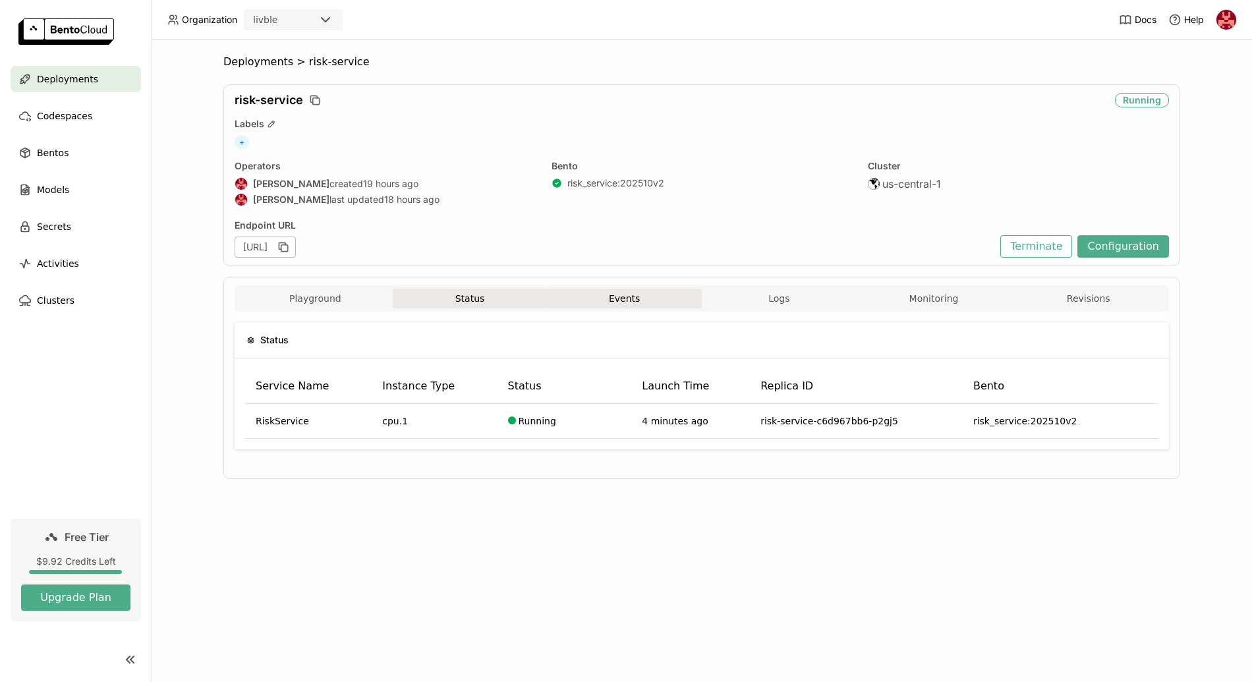
click at [599, 300] on button "Events" at bounding box center [624, 299] width 155 height 20
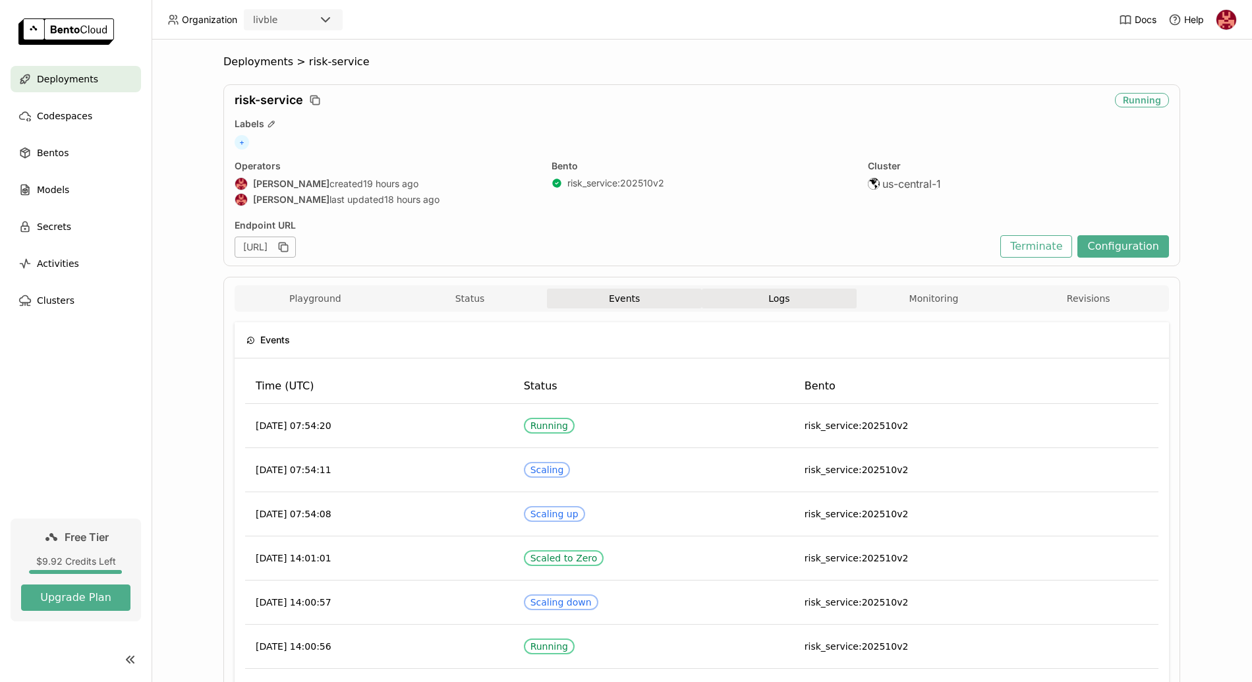
click at [746, 302] on button "Logs" at bounding box center [779, 299] width 155 height 20
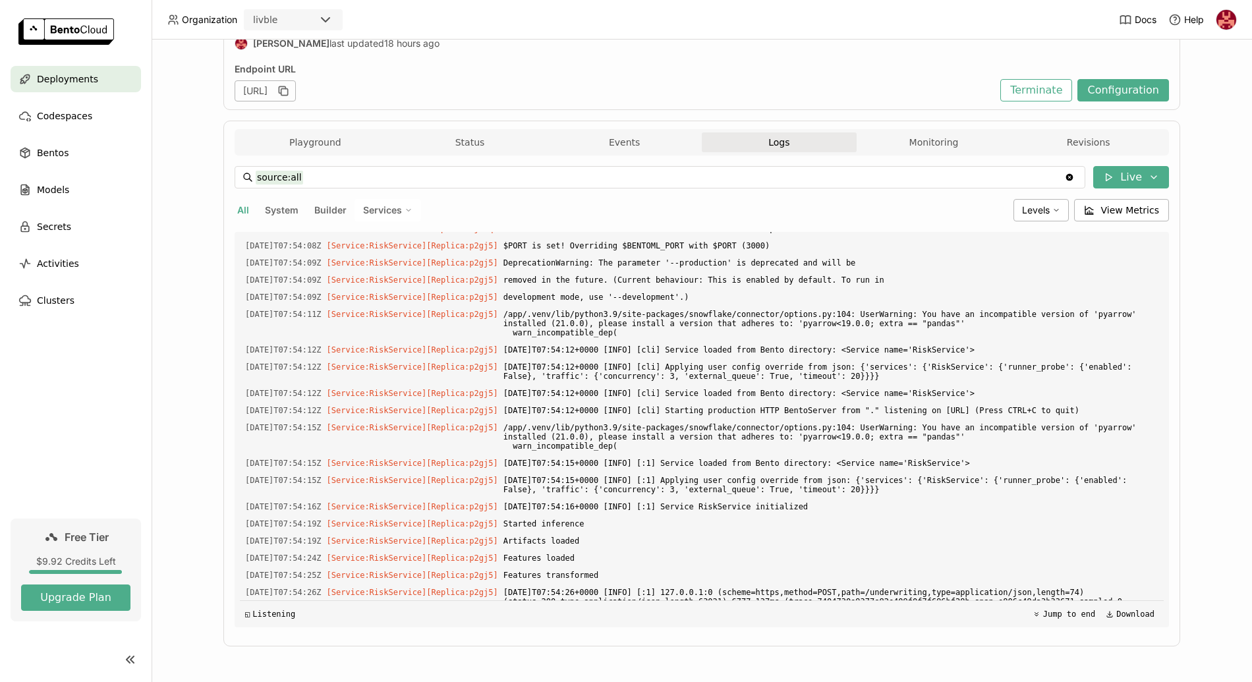
scroll to position [4011, 0]
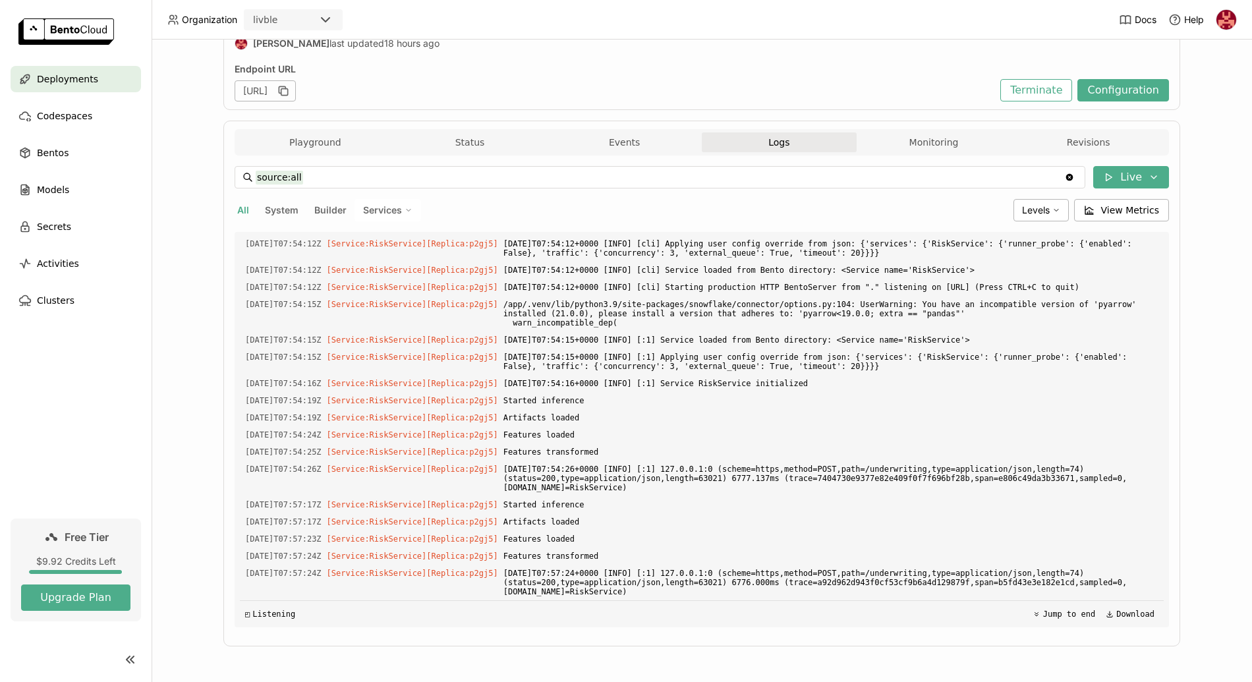
click at [387, 209] on span "Services" at bounding box center [382, 210] width 39 height 12
click at [914, 143] on button "Monitoring" at bounding box center [933, 142] width 155 height 20
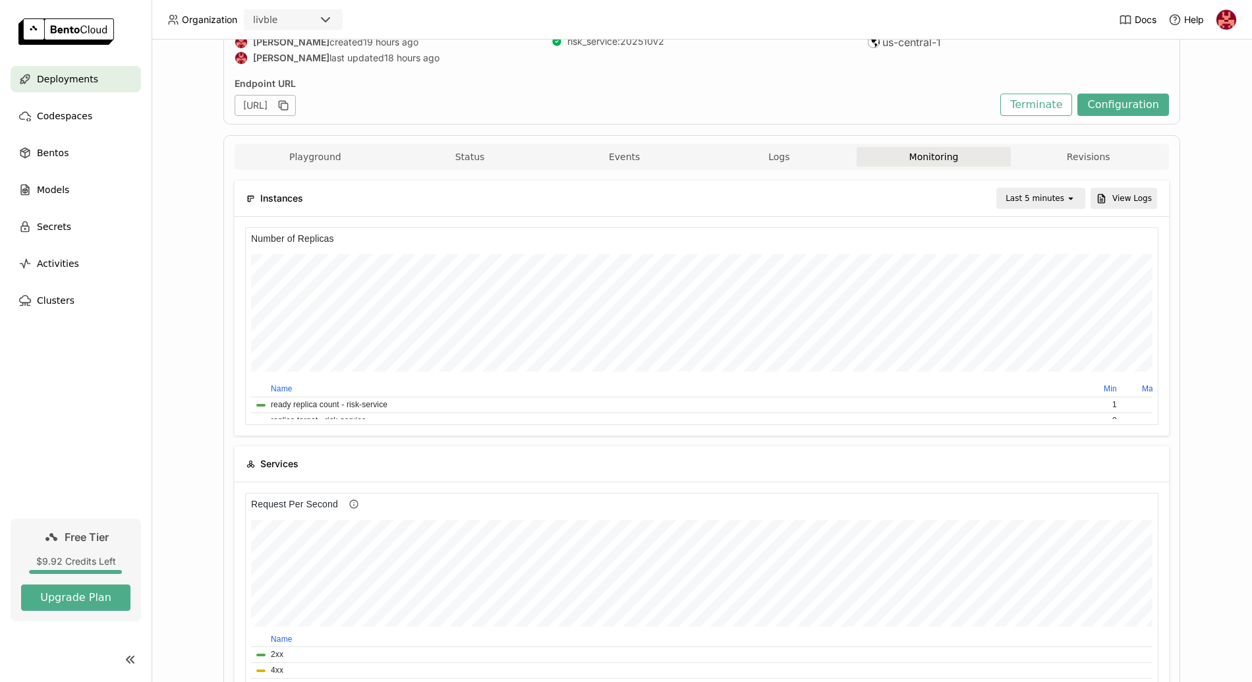
scroll to position [123, 0]
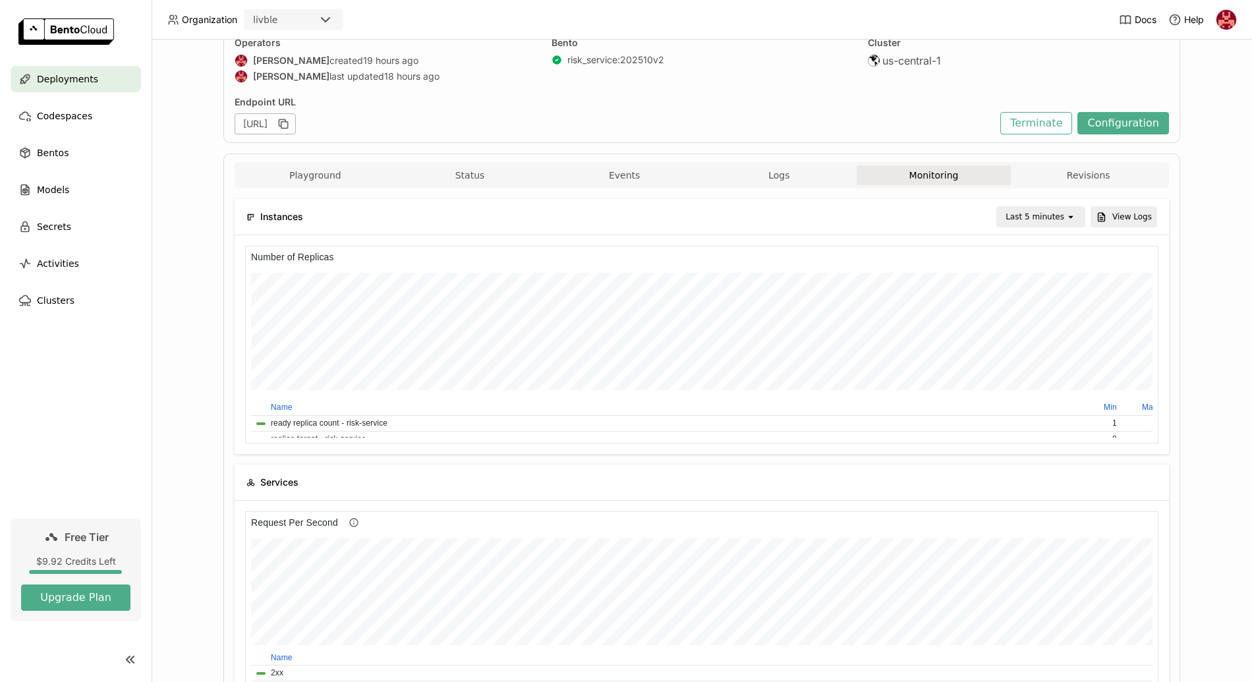
click at [1010, 215] on div "Last 5 minutes" at bounding box center [1034, 216] width 59 height 13
click at [1024, 294] on div "Last 30 minutes" at bounding box center [1038, 288] width 64 height 26
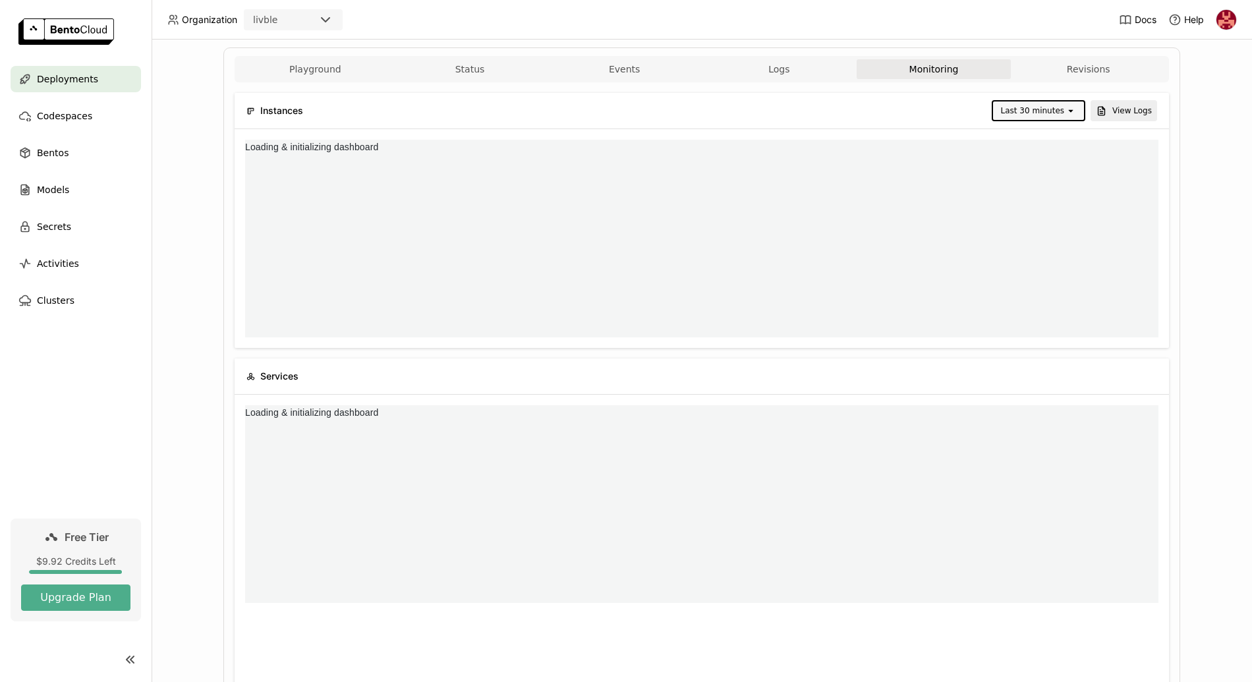
scroll to position [0, 0]
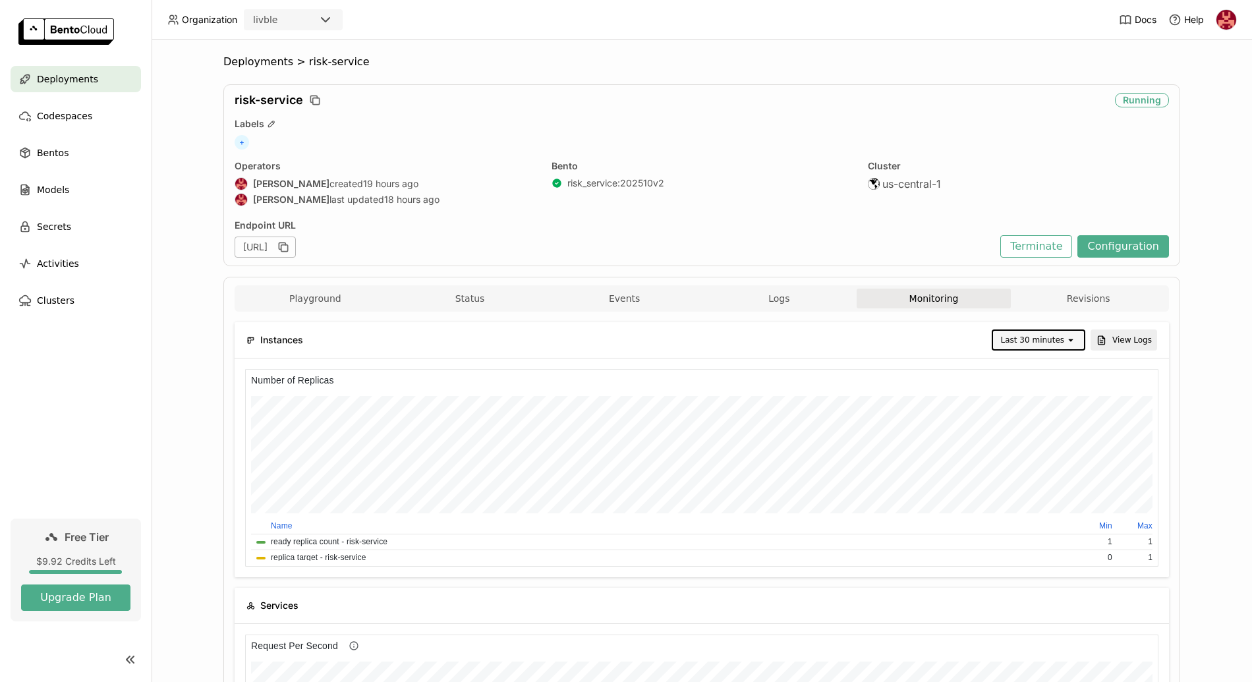
click at [313, 62] on span "risk-service" at bounding box center [339, 61] width 61 height 13
click at [356, 303] on button "Playground" at bounding box center [315, 299] width 155 height 20
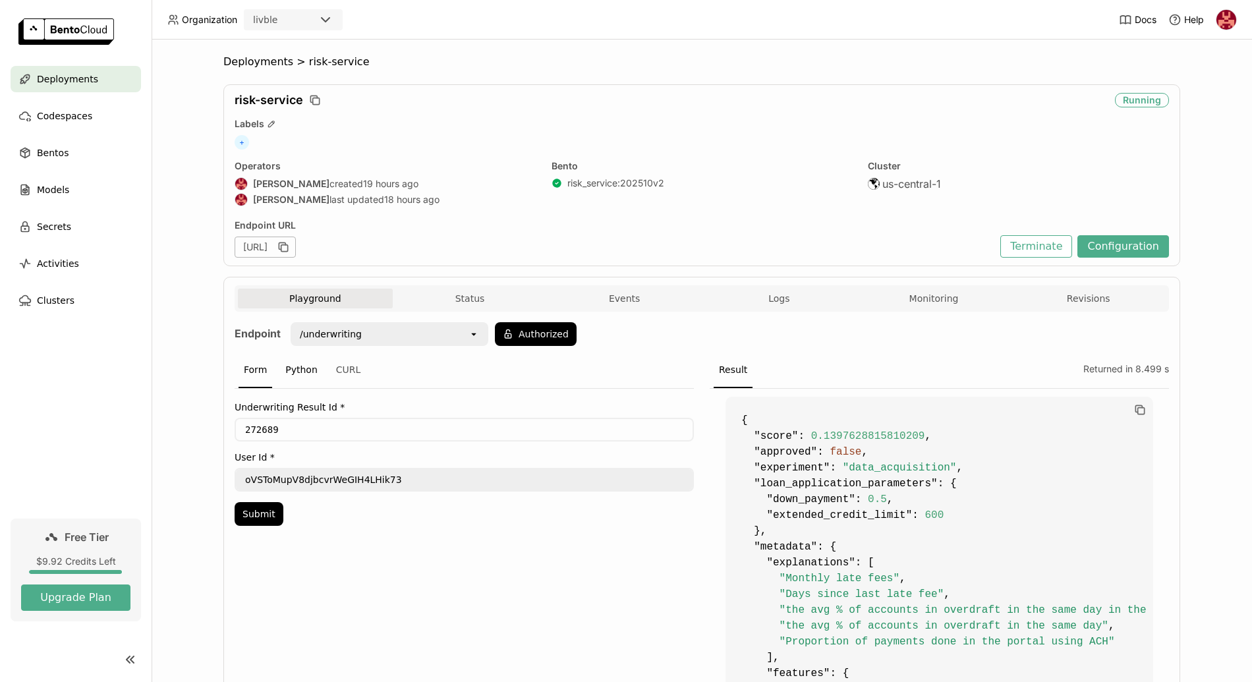
click at [298, 372] on div "Python" at bounding box center [301, 370] width 43 height 36
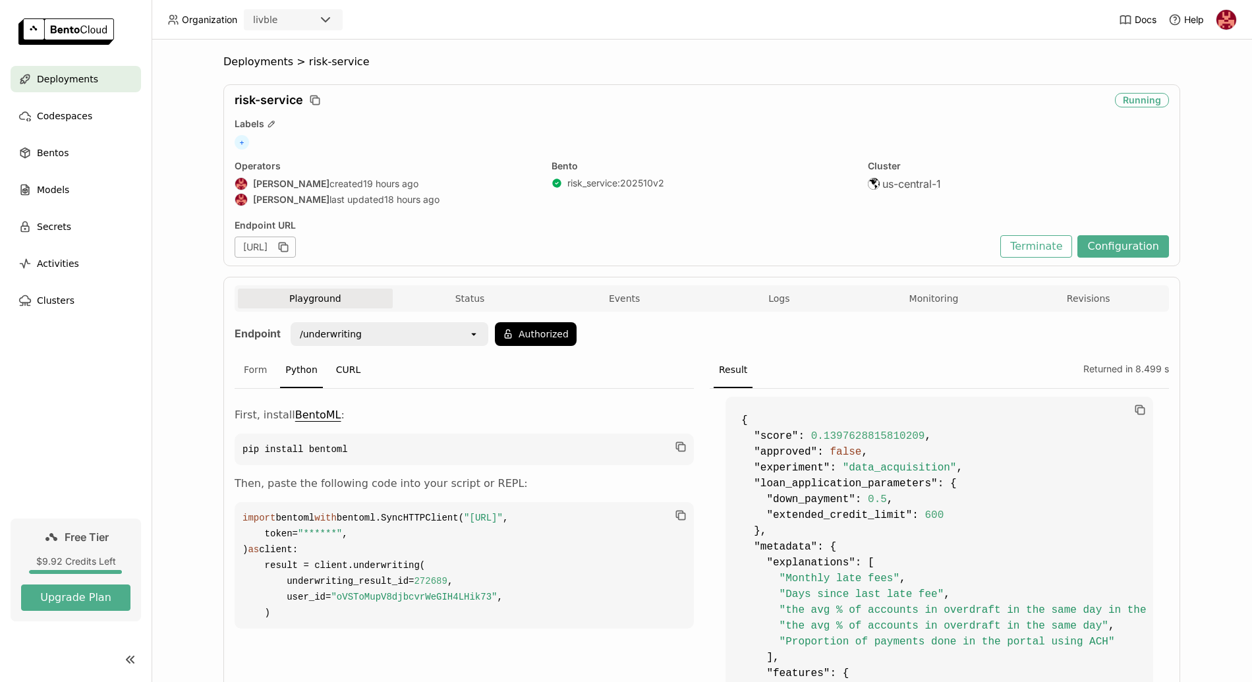
click at [334, 370] on div "CURL" at bounding box center [349, 370] width 36 height 36
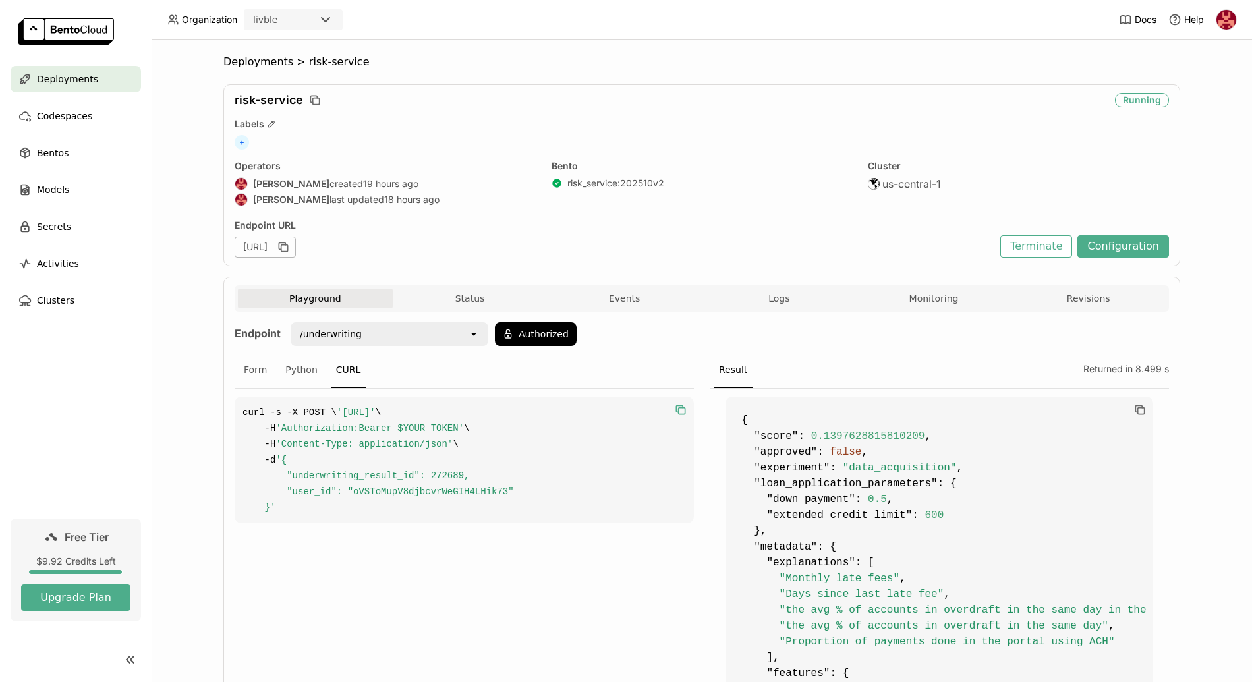
click at [679, 409] on icon "button" at bounding box center [680, 409] width 13 height 13
